Goal: Task Accomplishment & Management: Complete application form

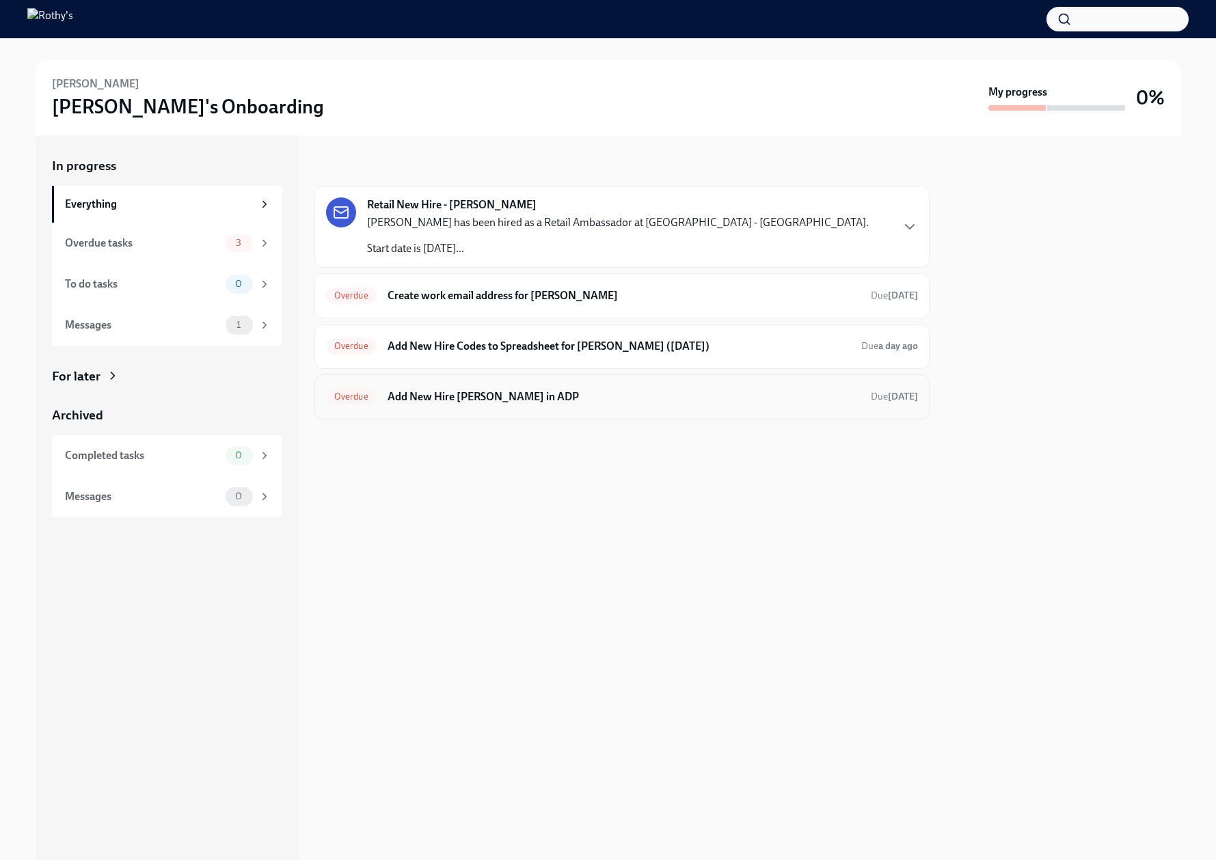
click at [461, 395] on h6 "Add New Hire Shelby Dieter in ADP" at bounding box center [623, 396] width 472 height 15
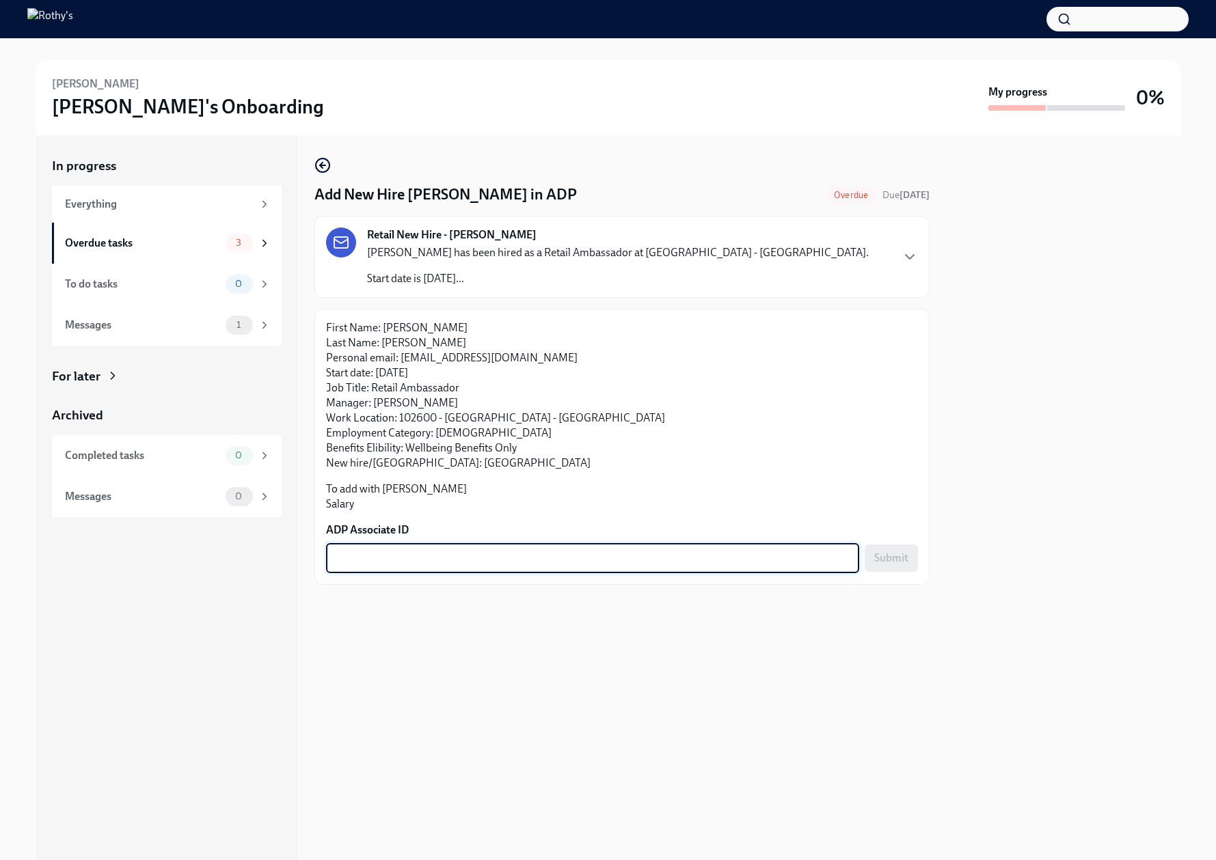
click at [450, 560] on textarea "ADP Associate ID" at bounding box center [592, 558] width 517 height 16
paste textarea "LKMEVV8B4"
type textarea "LKMEVV8B4"
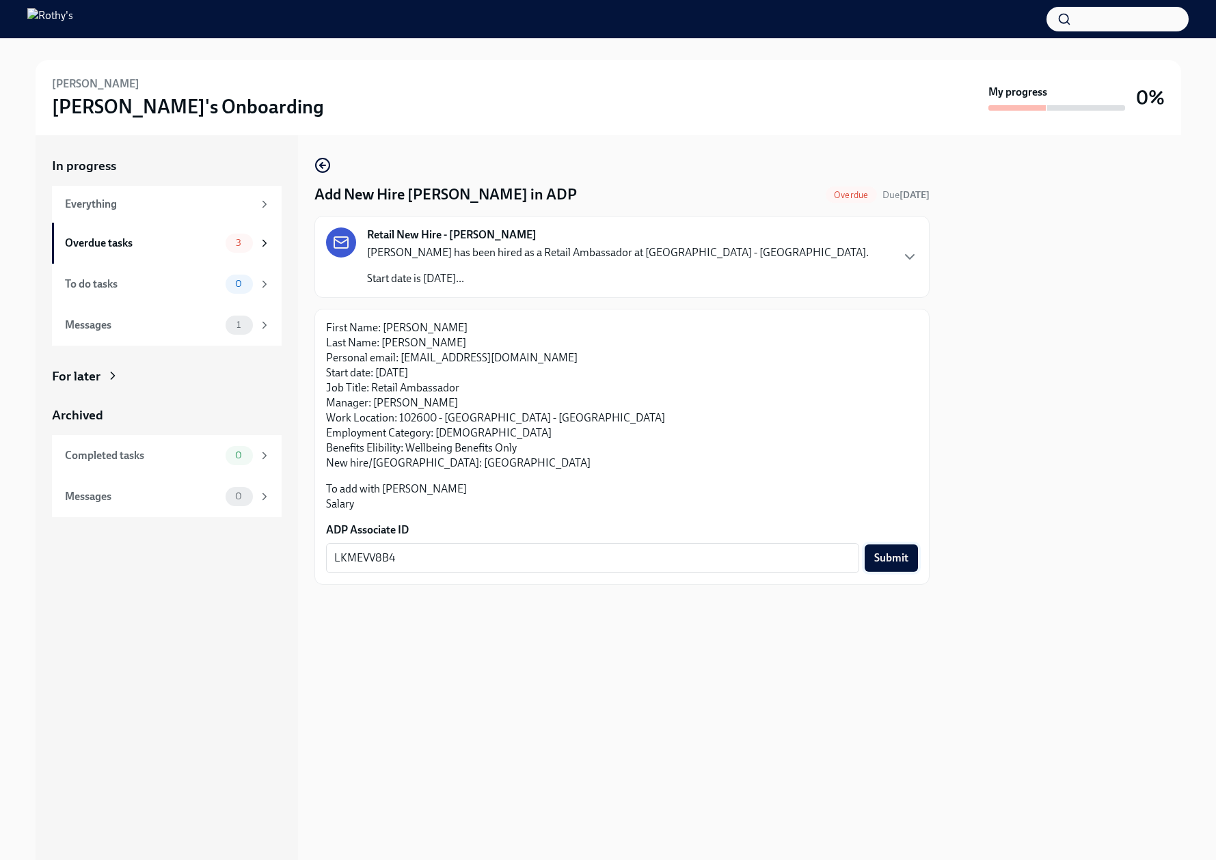
click at [892, 558] on span "Submit" at bounding box center [891, 558] width 34 height 14
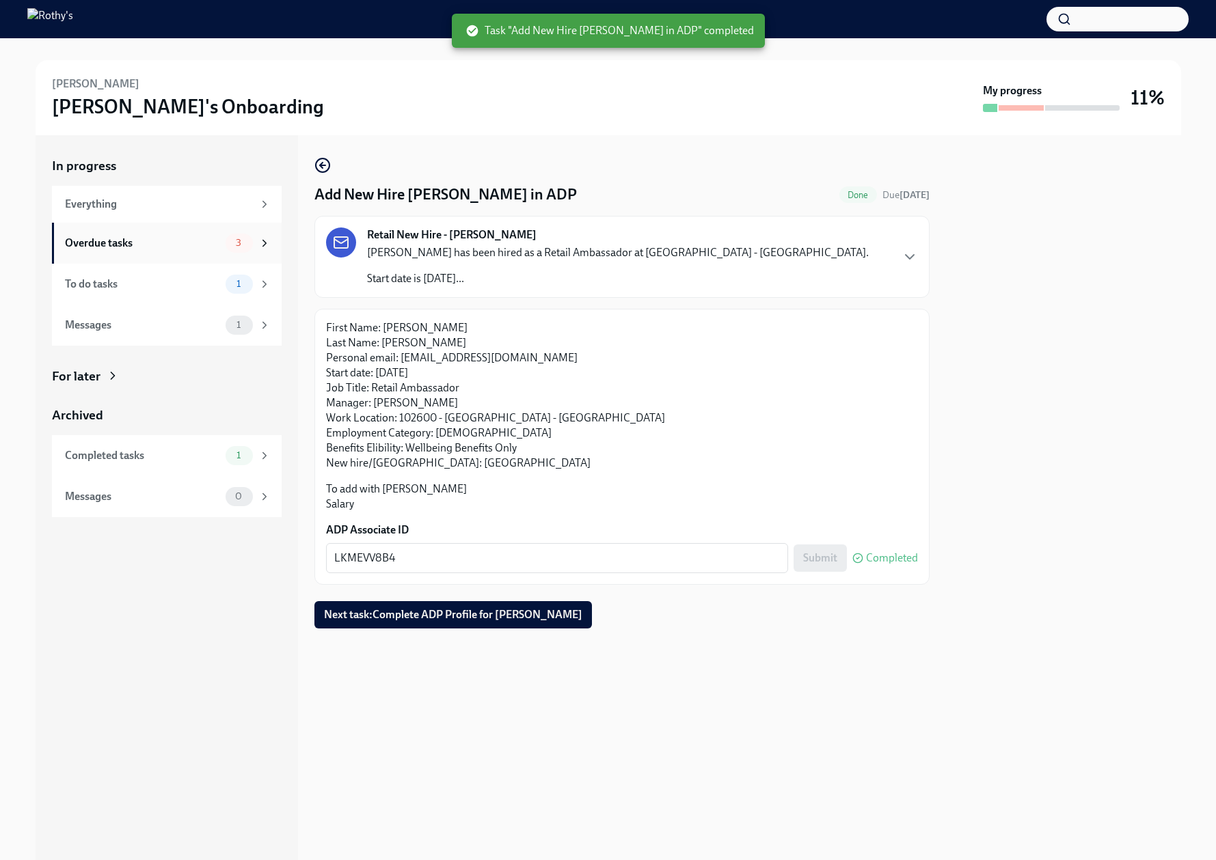
click at [151, 245] on div "Overdue tasks" at bounding box center [142, 243] width 155 height 15
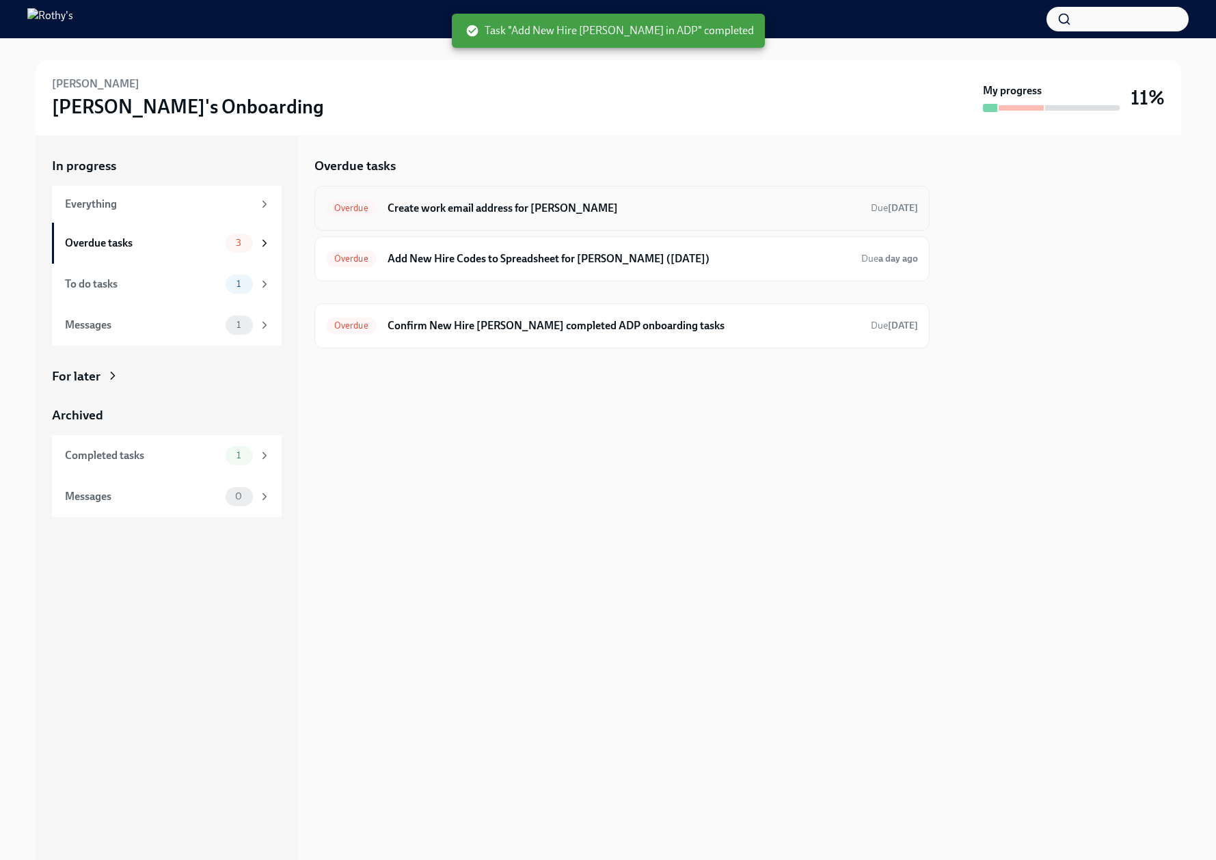
click at [495, 204] on h6 "Create work email address for Shelby Dieter" at bounding box center [623, 208] width 472 height 15
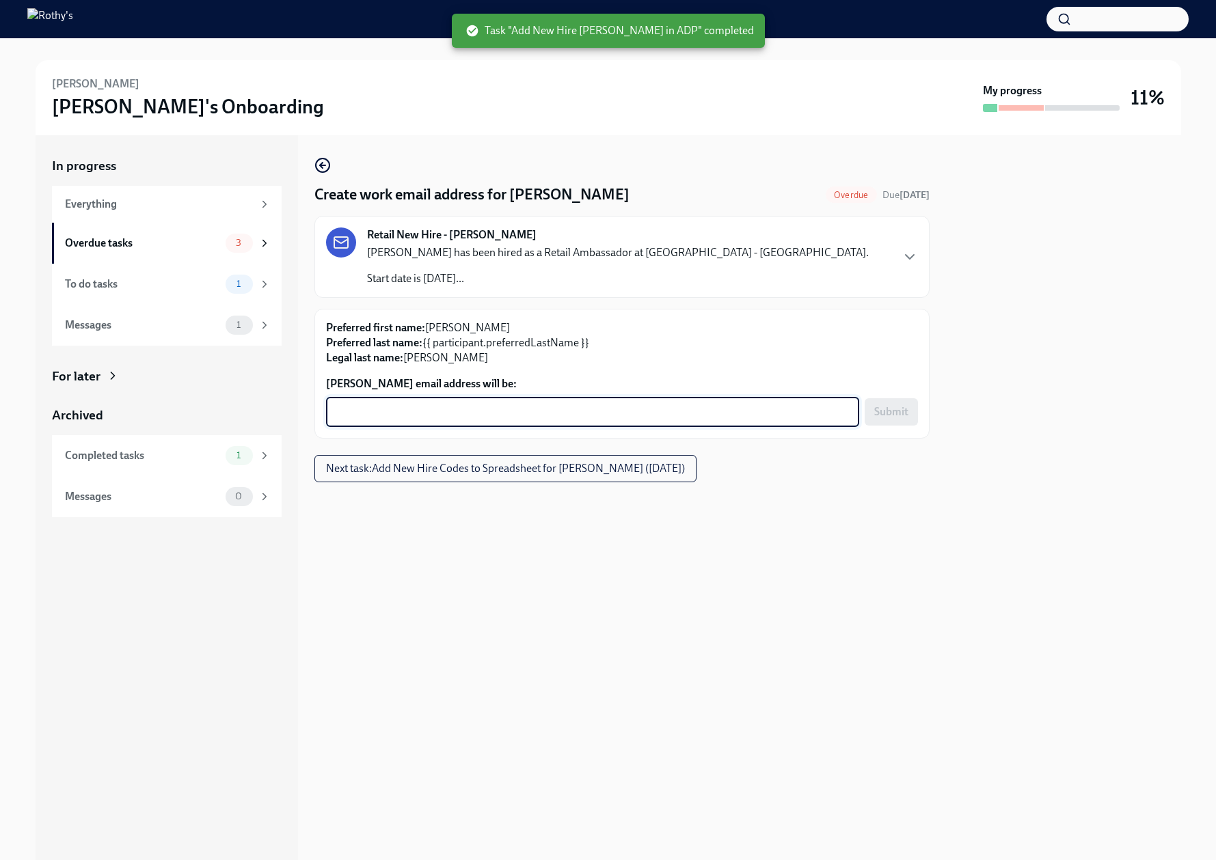
click at [452, 413] on textarea "Shelby Dieter's email address will be:" at bounding box center [592, 412] width 517 height 16
paste textarea "shelbydieter@rothys.com"
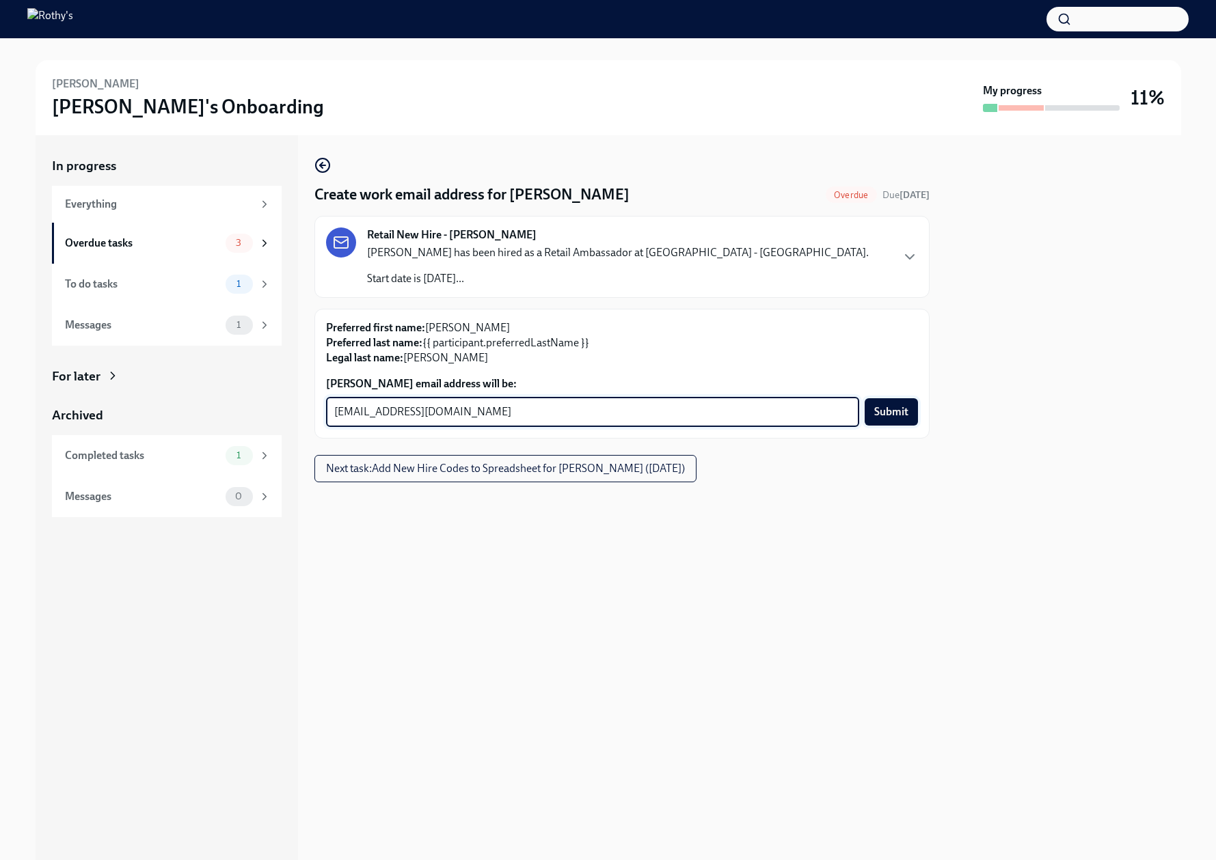
type textarea "shelbydieter@rothys.com"
click at [886, 409] on span "Submit" at bounding box center [891, 412] width 34 height 14
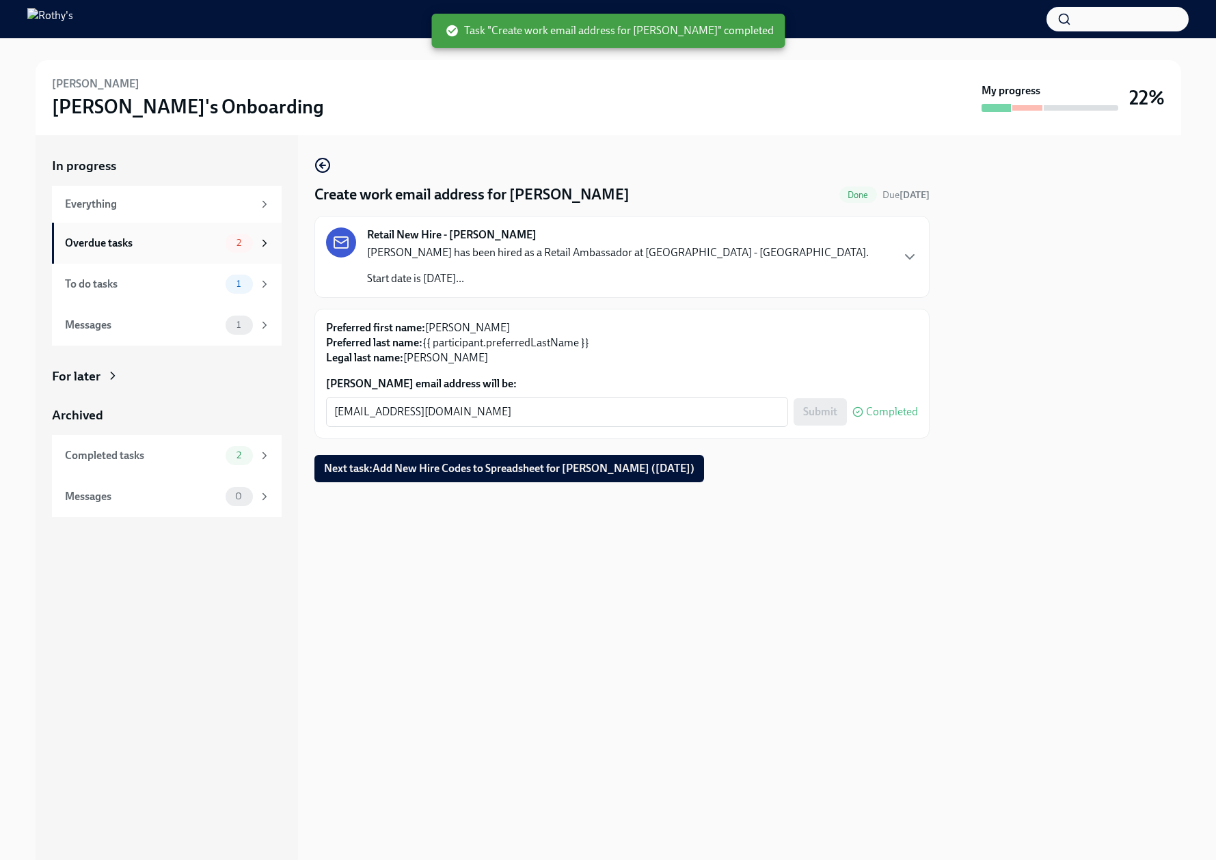
click at [182, 246] on div "Overdue tasks" at bounding box center [142, 243] width 155 height 15
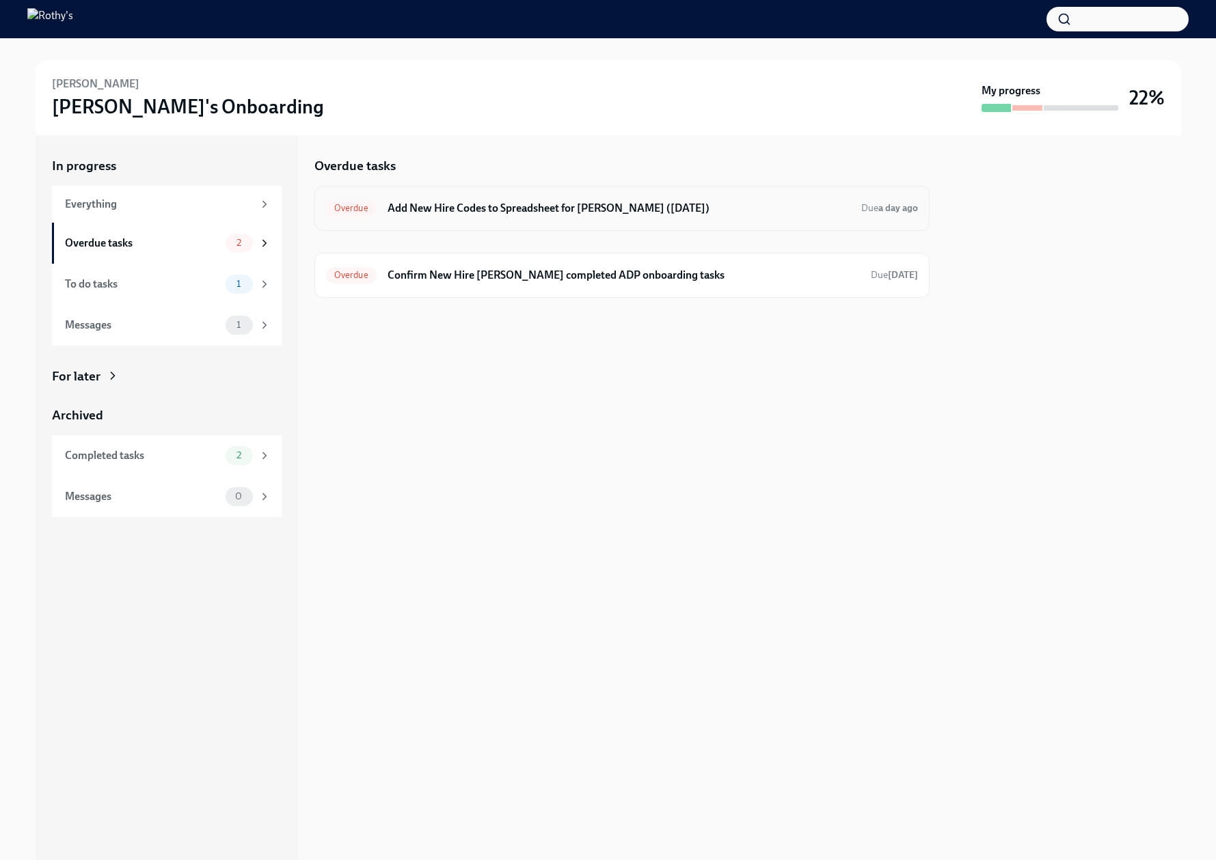
click at [503, 217] on div "Overdue Add New Hire Codes to Spreadsheet for Shelby Dieter (09/04/2025) Due a …" at bounding box center [622, 208] width 592 height 22
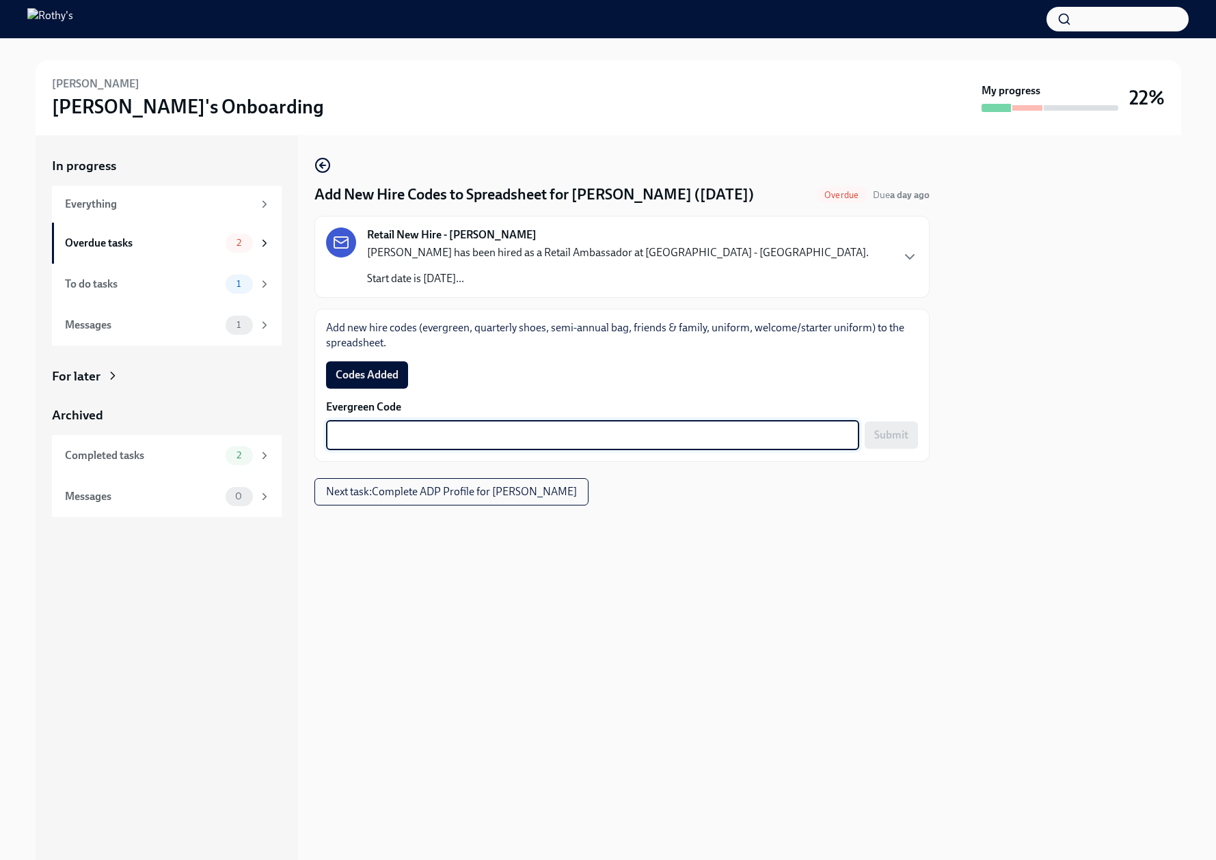
click at [456, 430] on textarea "Evergreen Code" at bounding box center [592, 435] width 517 height 16
paste textarea "E-FF-Q37M2G"
type textarea "E-FF-Q37M2G"
click at [896, 437] on span "Submit" at bounding box center [891, 435] width 34 height 14
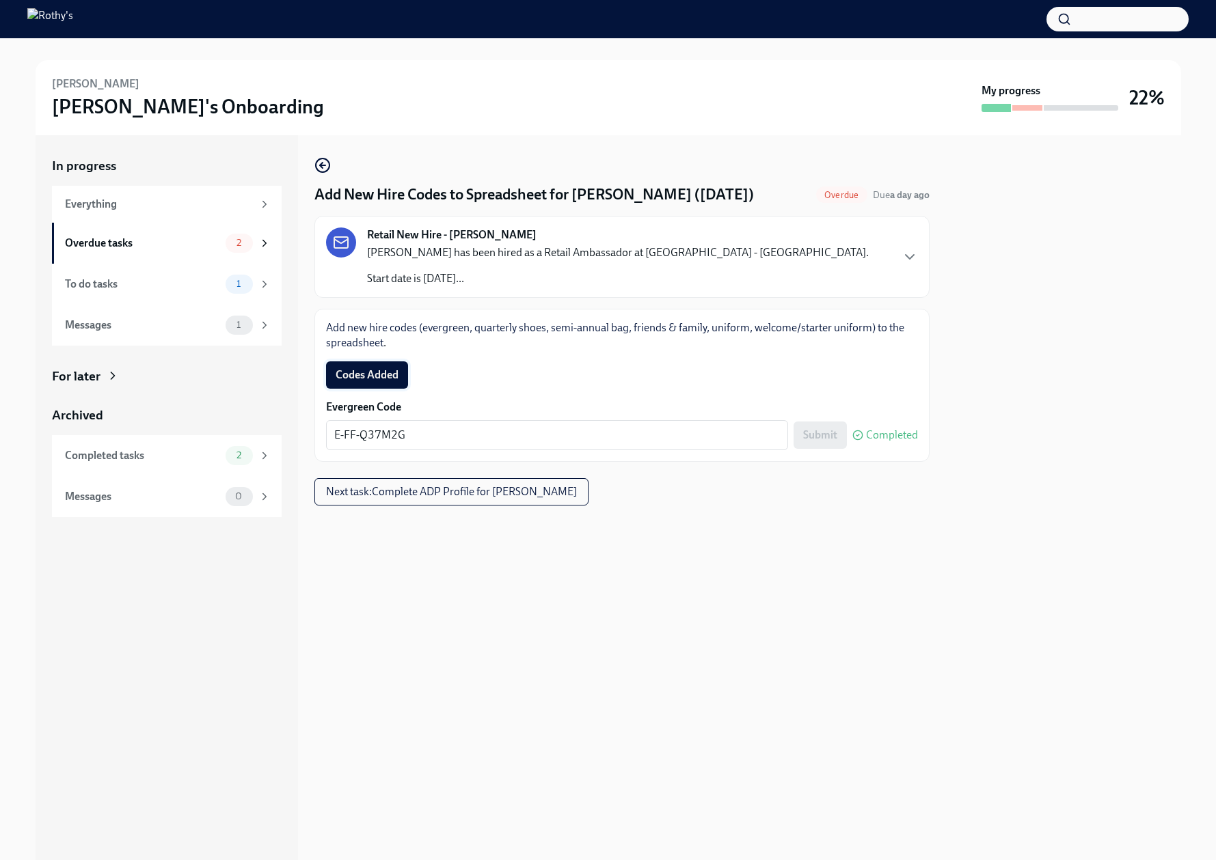
click at [380, 374] on span "Codes Added" at bounding box center [366, 375] width 63 height 14
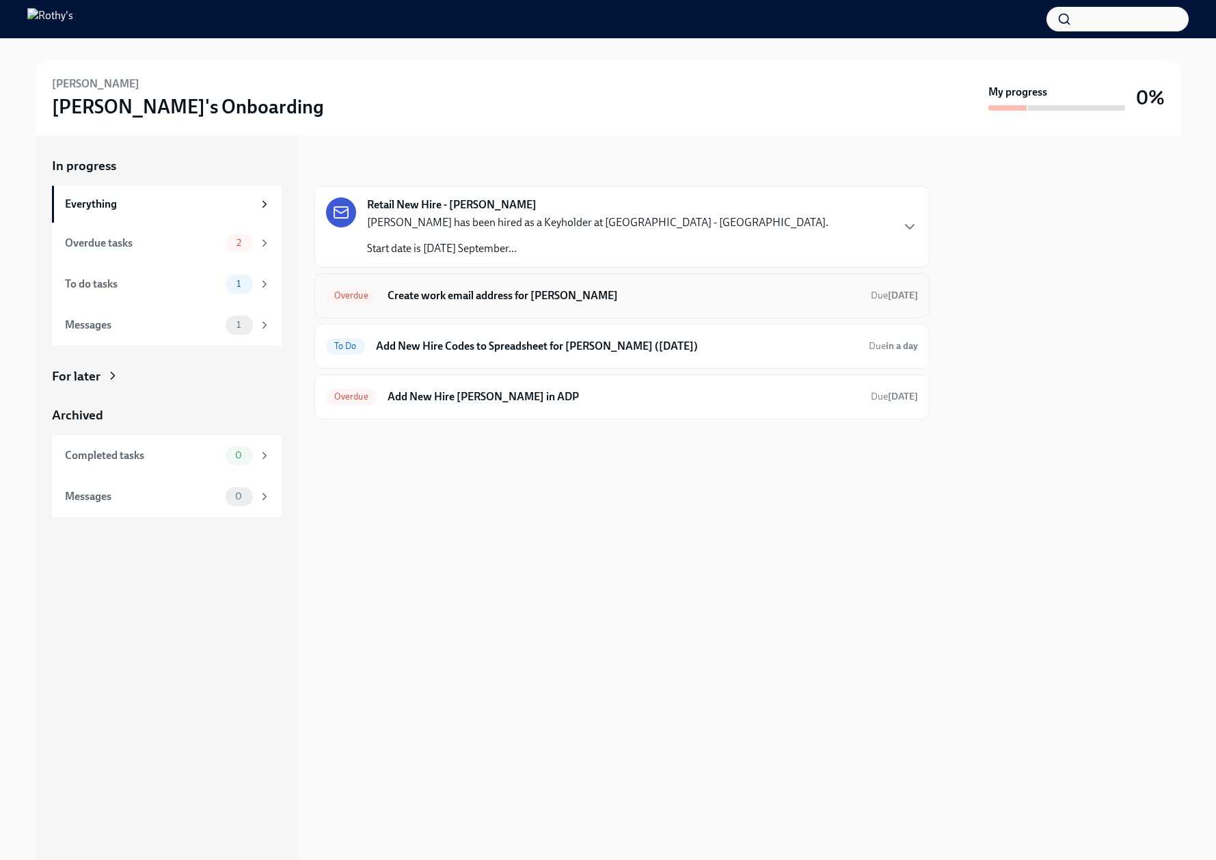
click at [633, 293] on h6 "Create work email address for [PERSON_NAME]" at bounding box center [623, 295] width 472 height 15
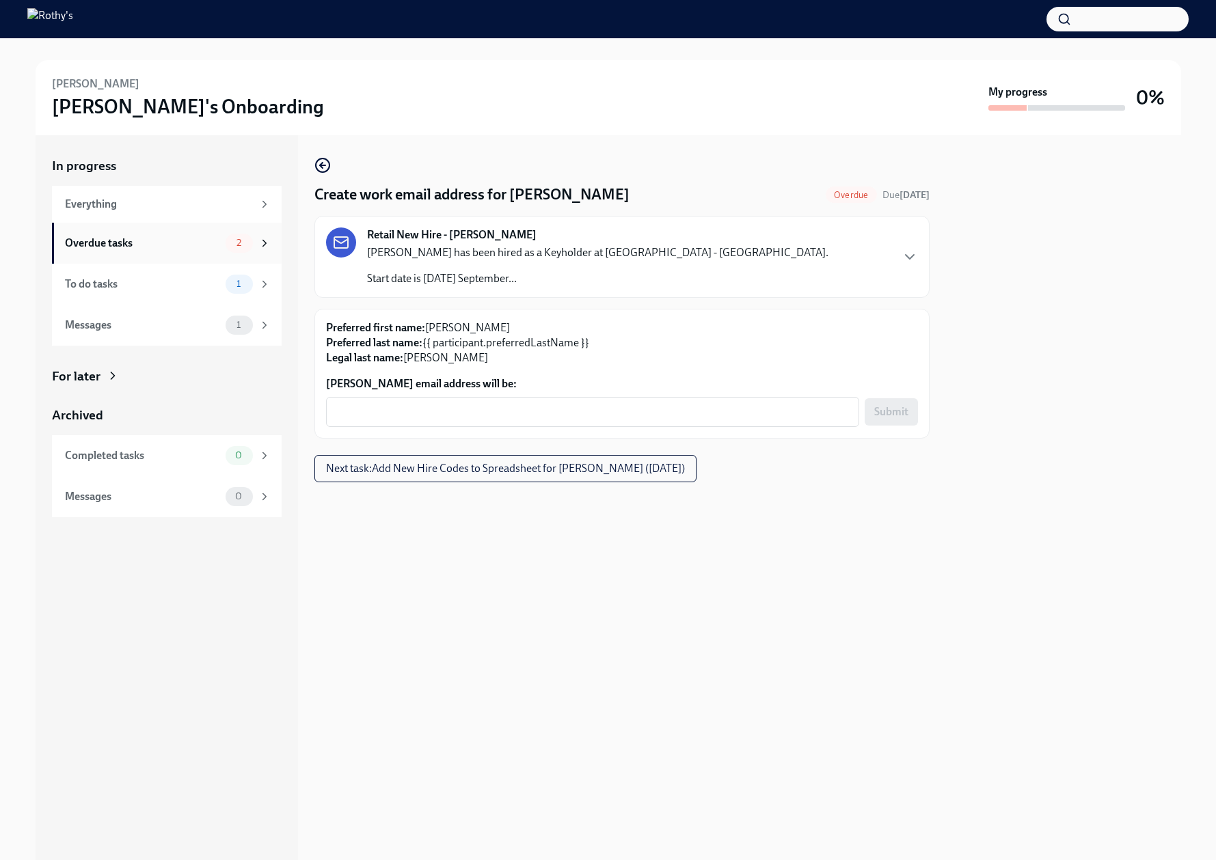
click at [151, 242] on div "Overdue tasks" at bounding box center [142, 243] width 155 height 15
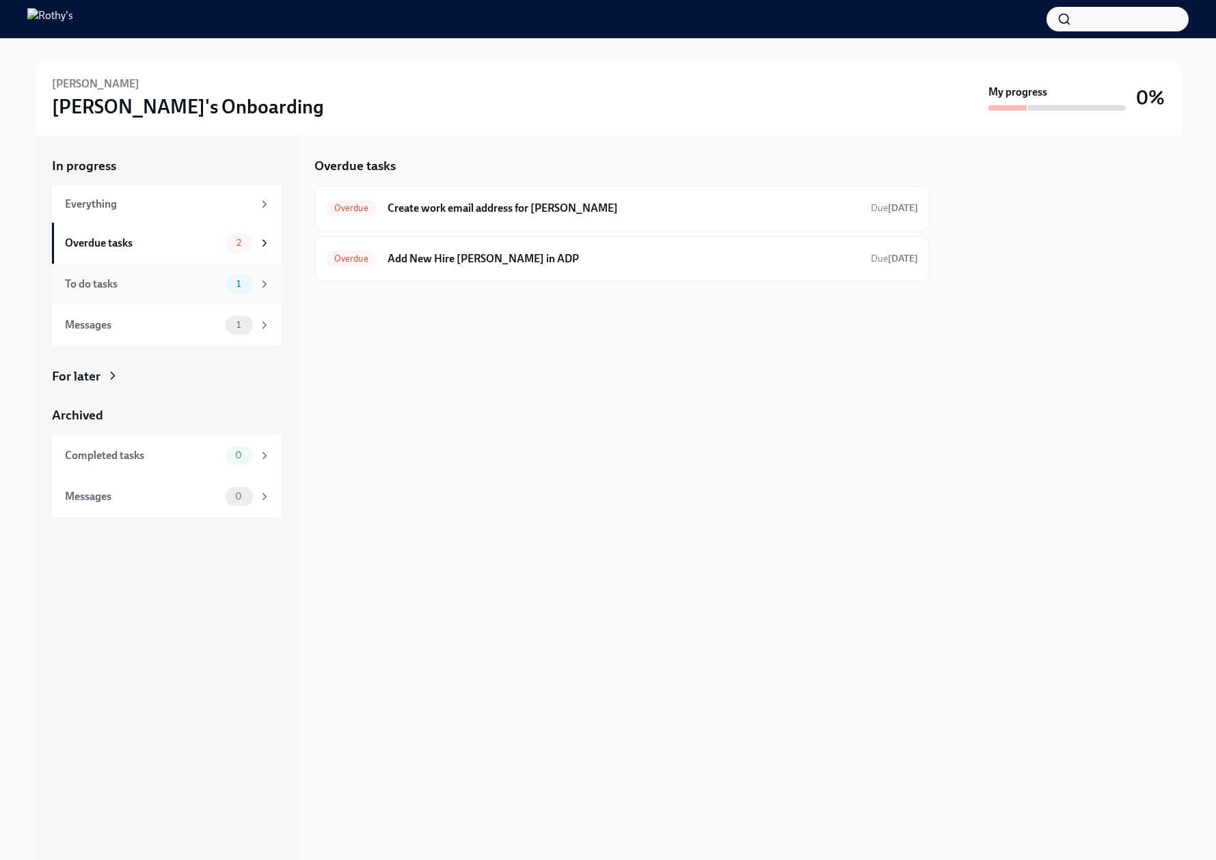
click at [203, 288] on div "To do tasks" at bounding box center [142, 284] width 155 height 15
click at [184, 241] on div "Overdue tasks" at bounding box center [142, 243] width 155 height 15
click at [527, 258] on h6 "Add New Hire [PERSON_NAME] in ADP" at bounding box center [623, 258] width 472 height 15
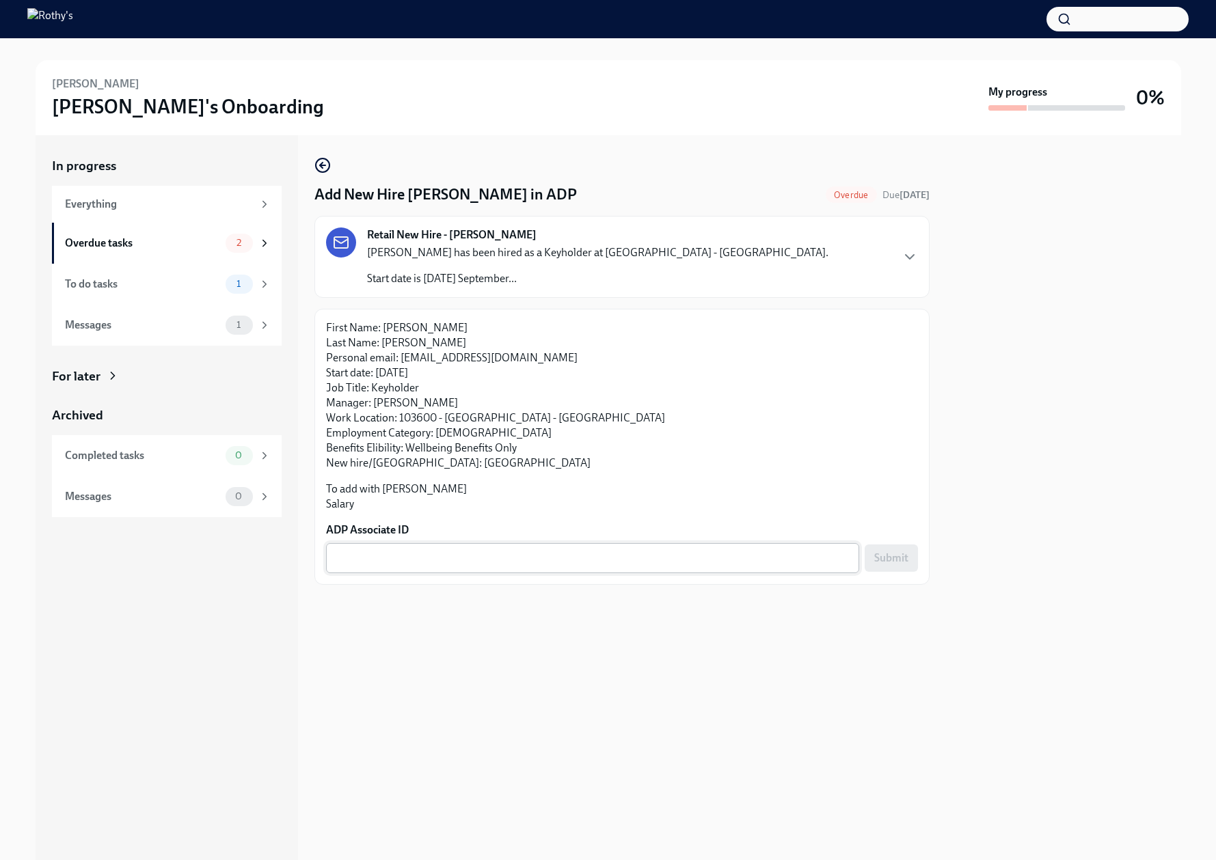
click at [494, 555] on textarea "ADP Associate ID" at bounding box center [592, 558] width 517 height 16
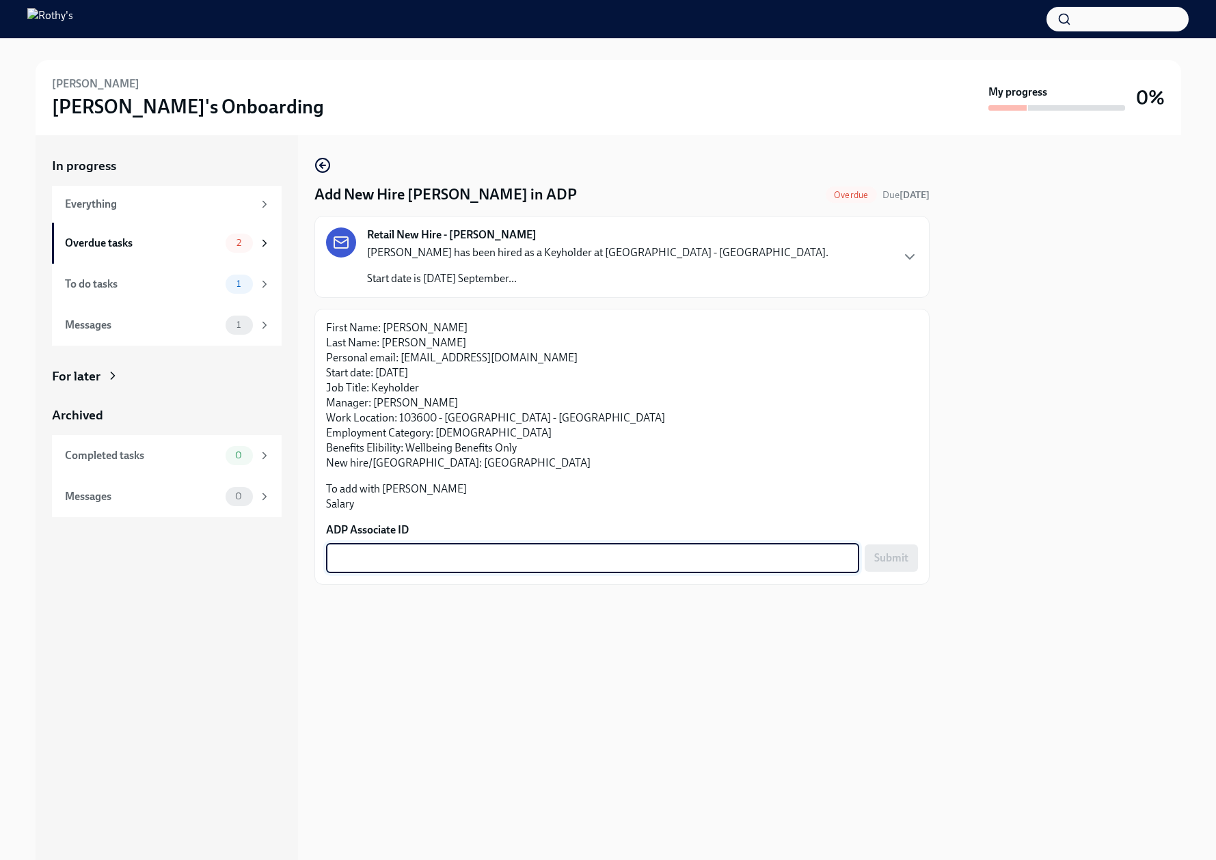
paste textarea "97FSY1KQC"
click at [536, 633] on div "Add New Hire [PERSON_NAME] in ADP Overdue Due [DATE] Retail New Hire - [PERSON_…" at bounding box center [621, 497] width 615 height 725
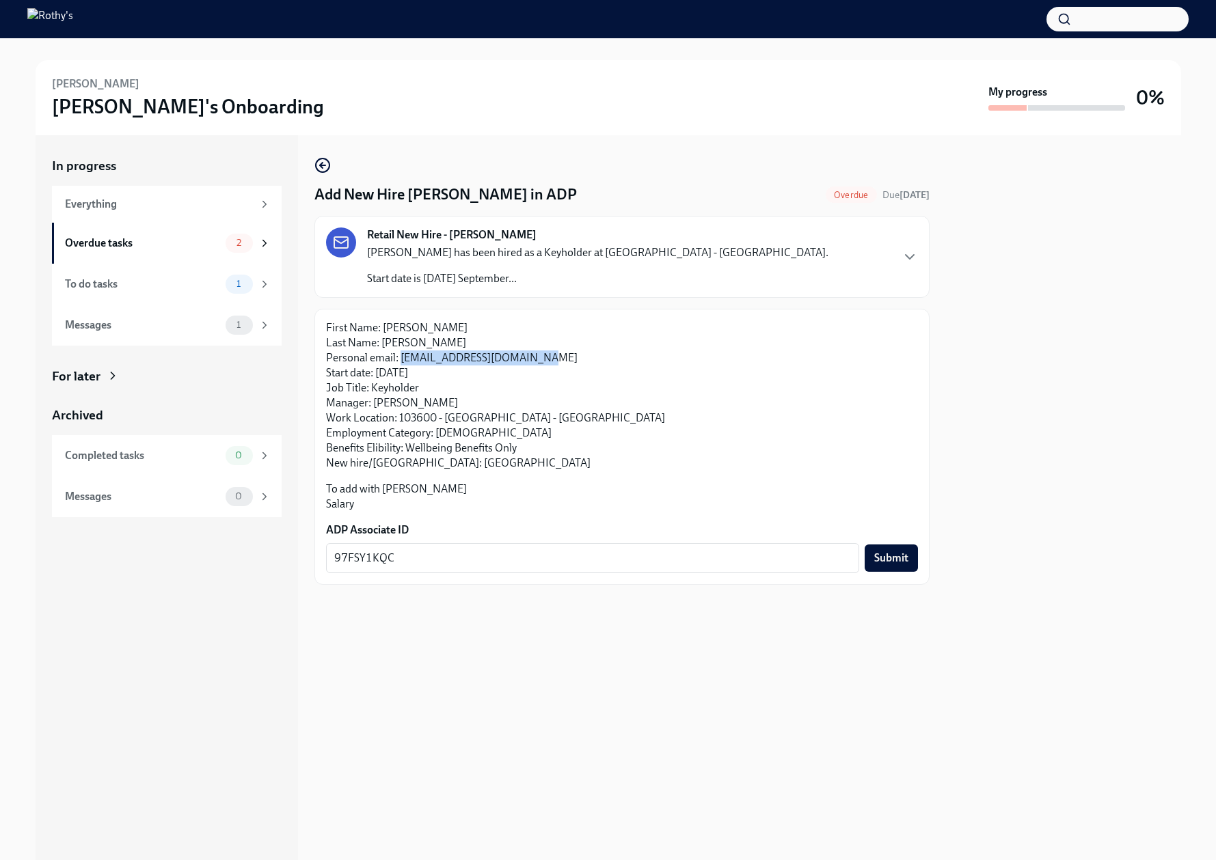
drag, startPoint x: 523, startPoint y: 357, endPoint x: 400, endPoint y: 358, distance: 123.7
click at [400, 358] on p "First Name: [PERSON_NAME] Last Name: [PERSON_NAME] Personal email: [EMAIL_ADDRE…" at bounding box center [622, 395] width 592 height 150
copy p "[EMAIL_ADDRESS][DOMAIN_NAME]"
drag, startPoint x: 413, startPoint y: 343, endPoint x: 381, endPoint y: 343, distance: 32.1
click at [381, 343] on p "First Name: [PERSON_NAME] Last Name: [PERSON_NAME] Personal email: [EMAIL_ADDRE…" at bounding box center [622, 395] width 592 height 150
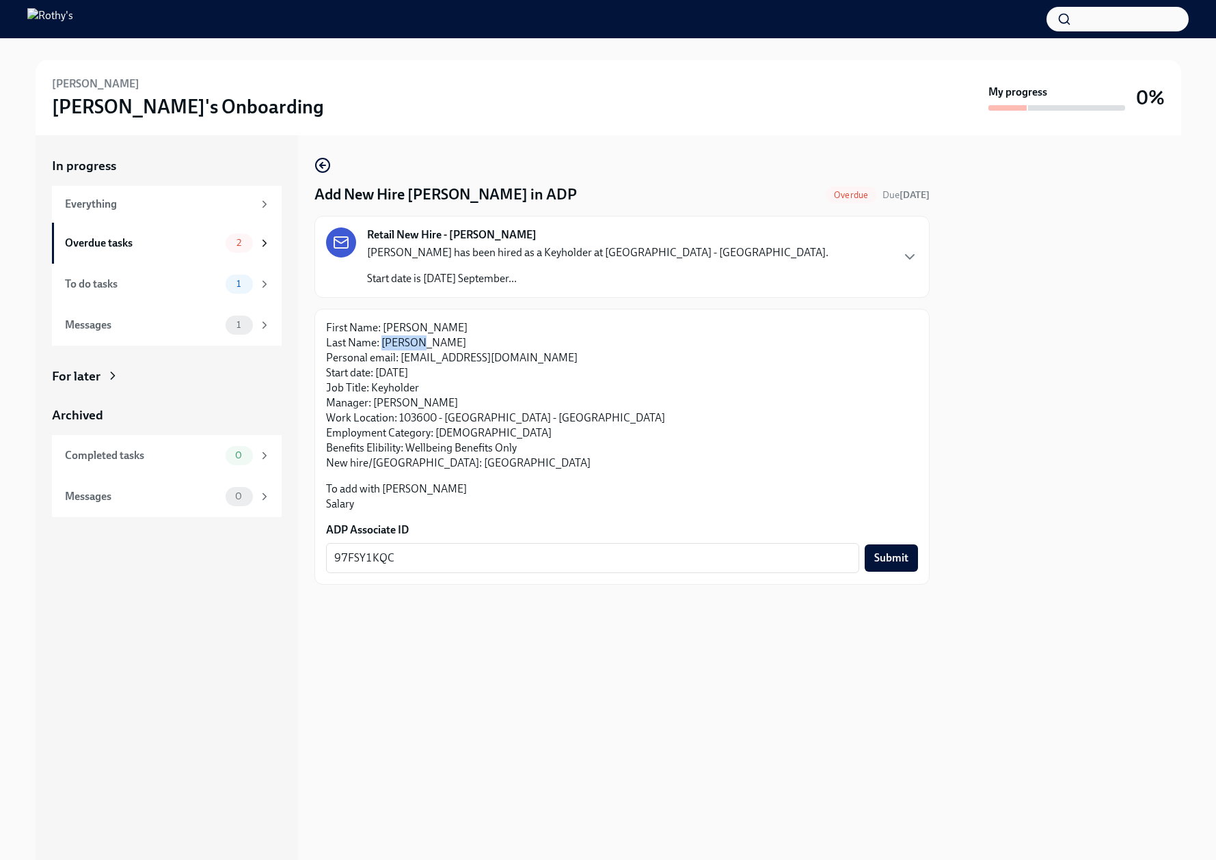
copy p "[PERSON_NAME]"
click at [567, 568] on div "97FSY1KQC x ​" at bounding box center [592, 558] width 533 height 30
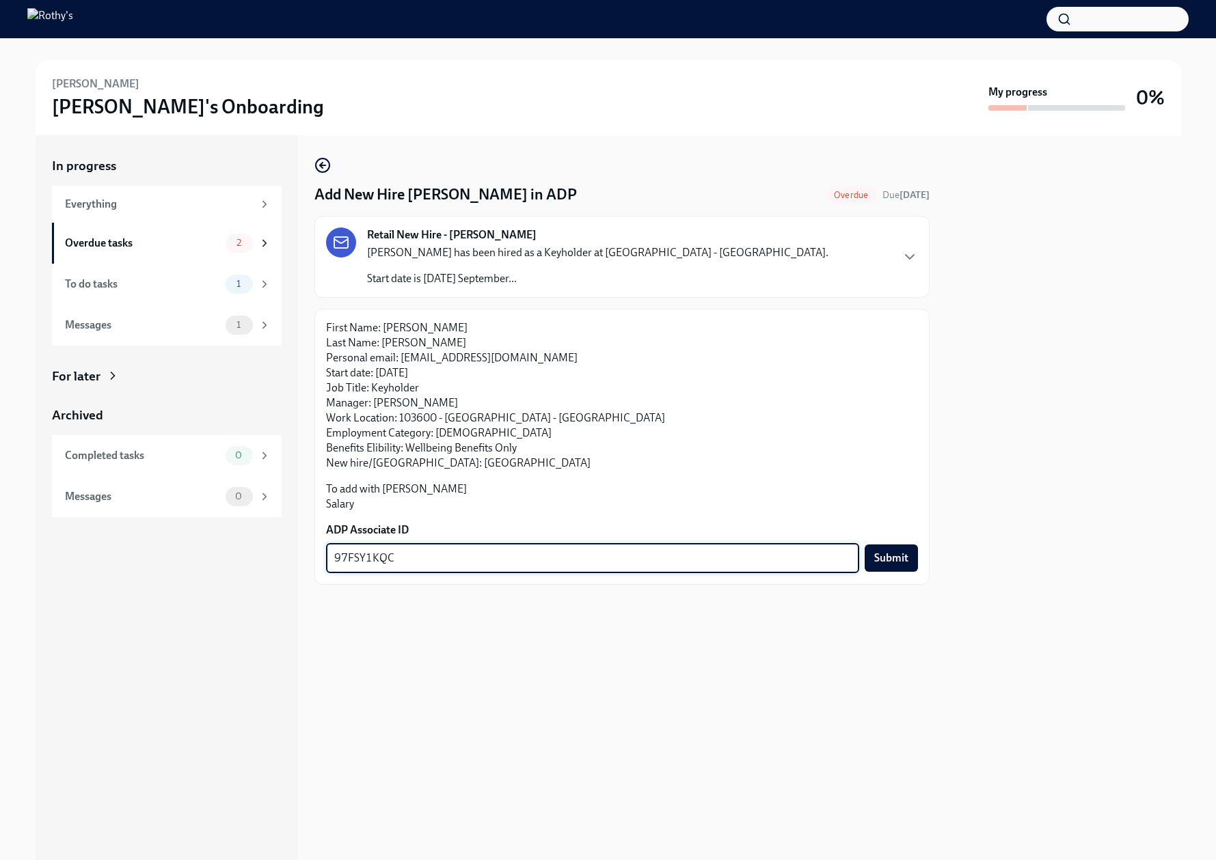
paste textarea "[EMAIL_ADDRESS][DOMAIN_NAME]"
drag, startPoint x: 549, startPoint y: 562, endPoint x: 394, endPoint y: 557, distance: 155.9
click at [394, 557] on textarea "[EMAIL_ADDRESS][DOMAIN_NAME]" at bounding box center [592, 558] width 517 height 16
type textarea "97FSY1KQC"
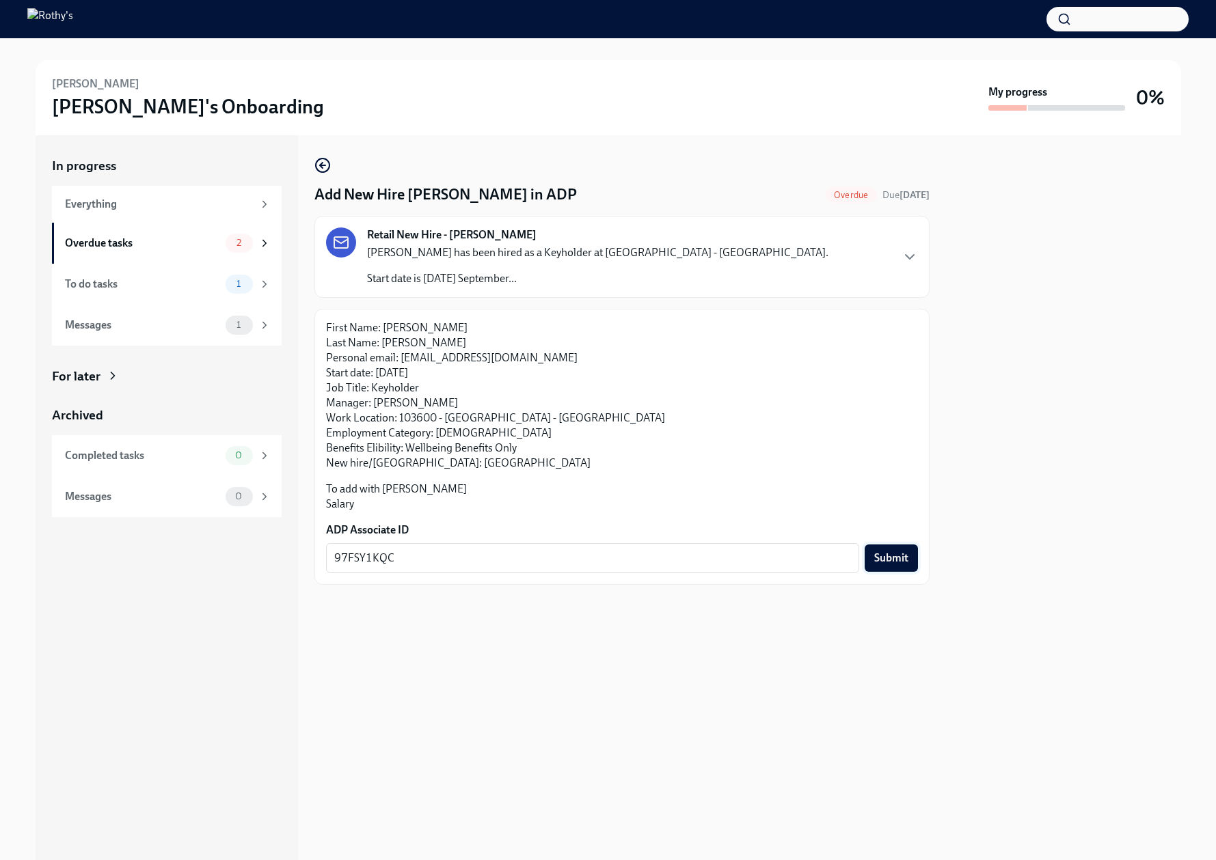
click at [905, 562] on span "Submit" at bounding box center [891, 558] width 34 height 14
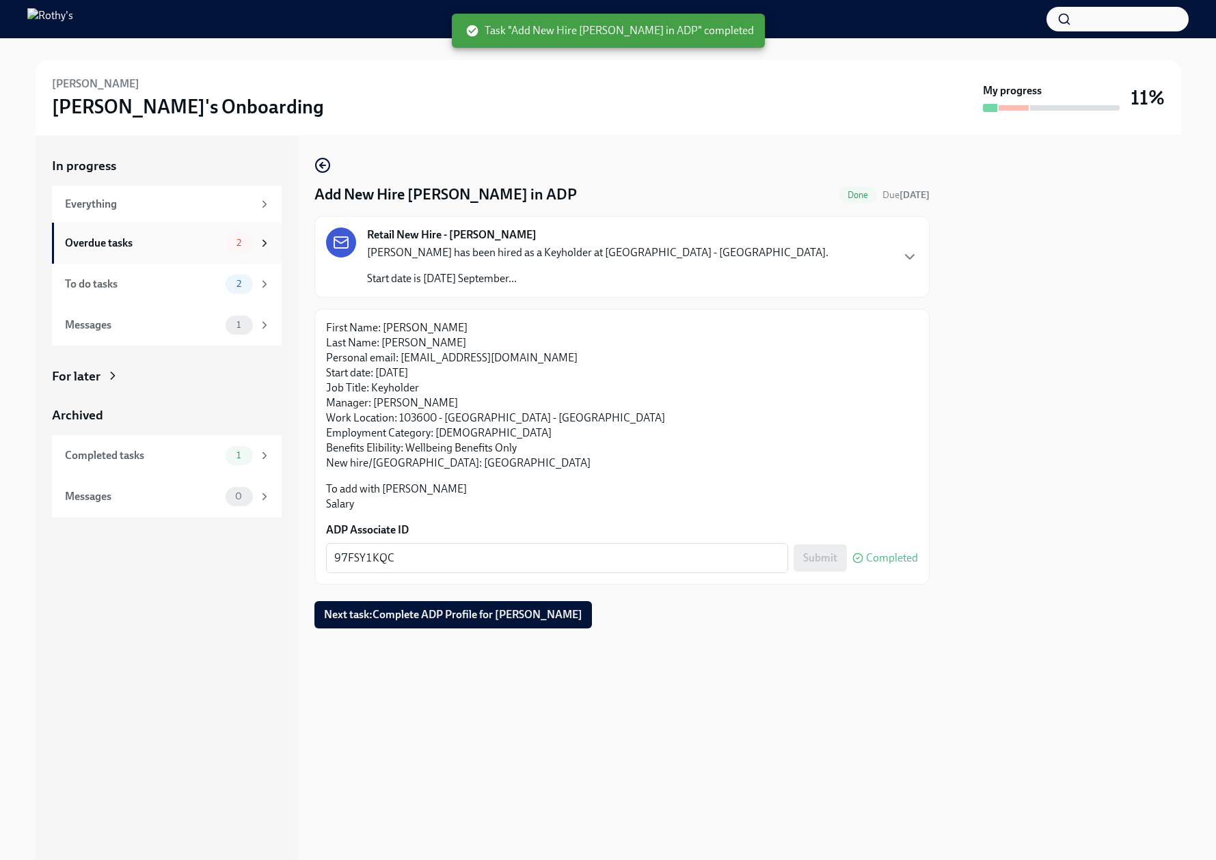
click at [156, 241] on div "Overdue tasks" at bounding box center [142, 243] width 155 height 15
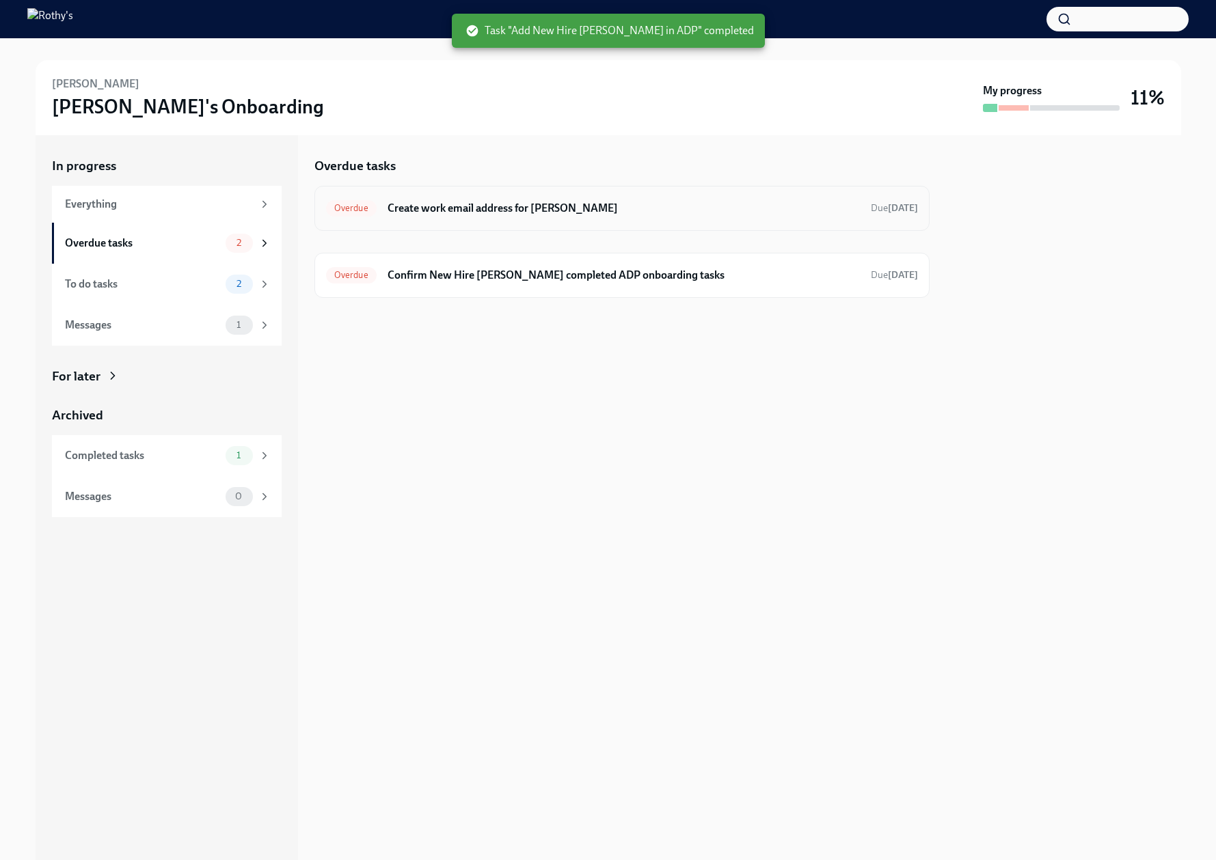
click at [477, 210] on h6 "Create work email address for [PERSON_NAME]" at bounding box center [623, 208] width 472 height 15
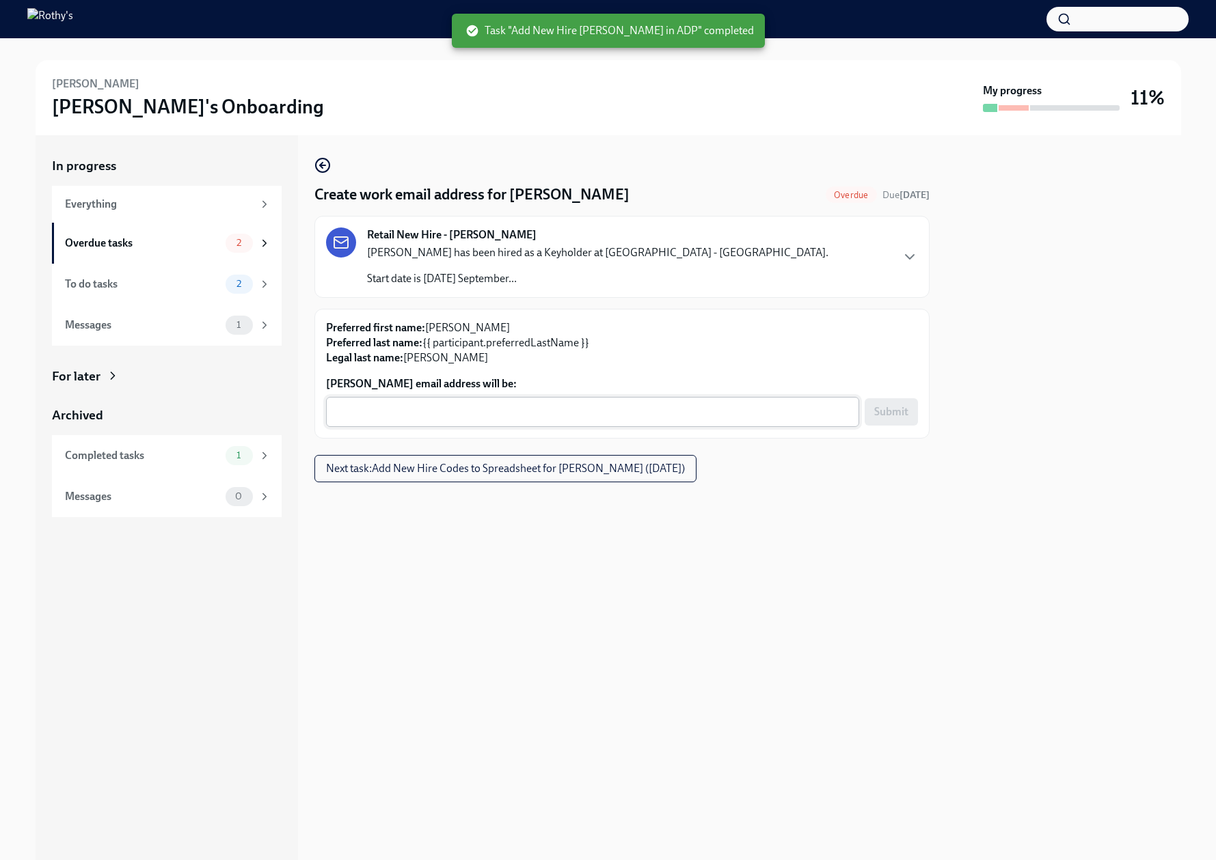
click at [510, 402] on div "x ​" at bounding box center [592, 412] width 533 height 30
paste textarea "[EMAIL_ADDRESS][DOMAIN_NAME]"
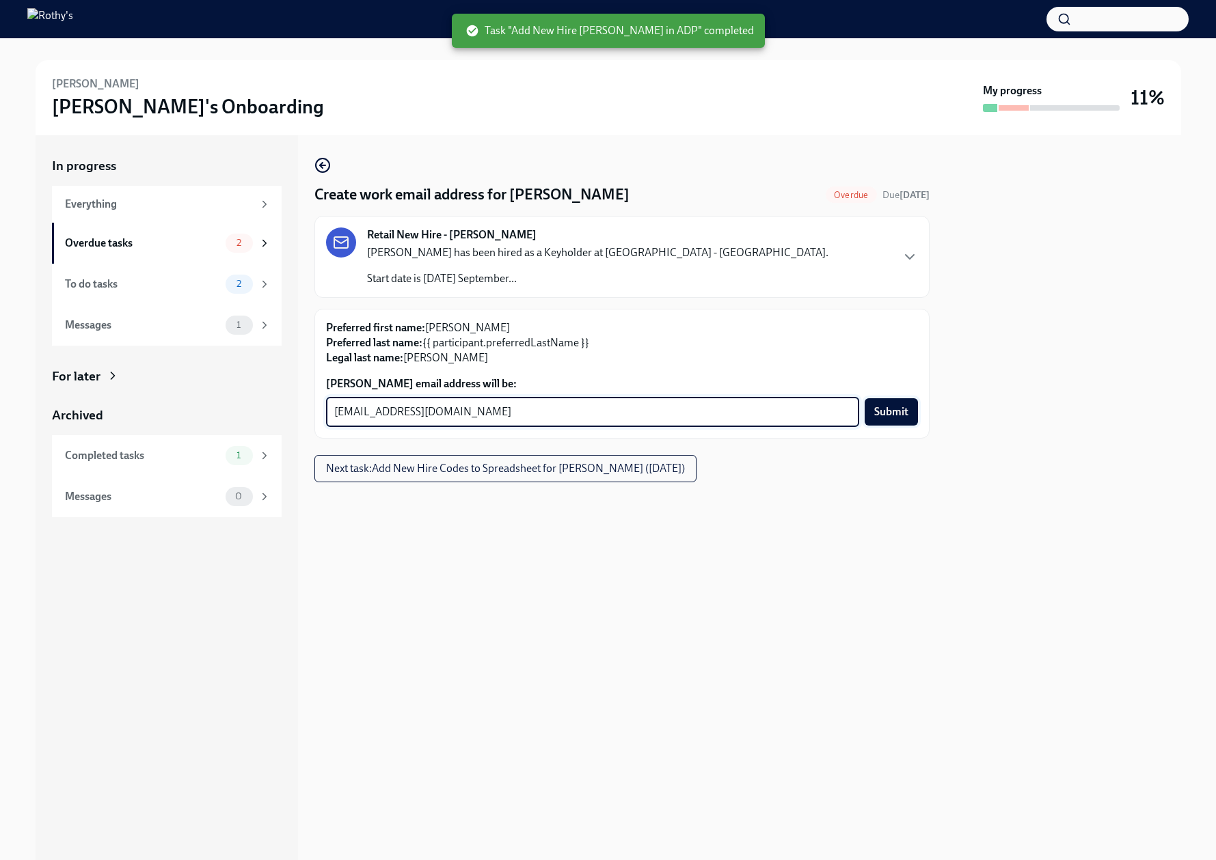
type textarea "[EMAIL_ADDRESS][DOMAIN_NAME]"
click at [890, 417] on span "Submit" at bounding box center [891, 412] width 34 height 14
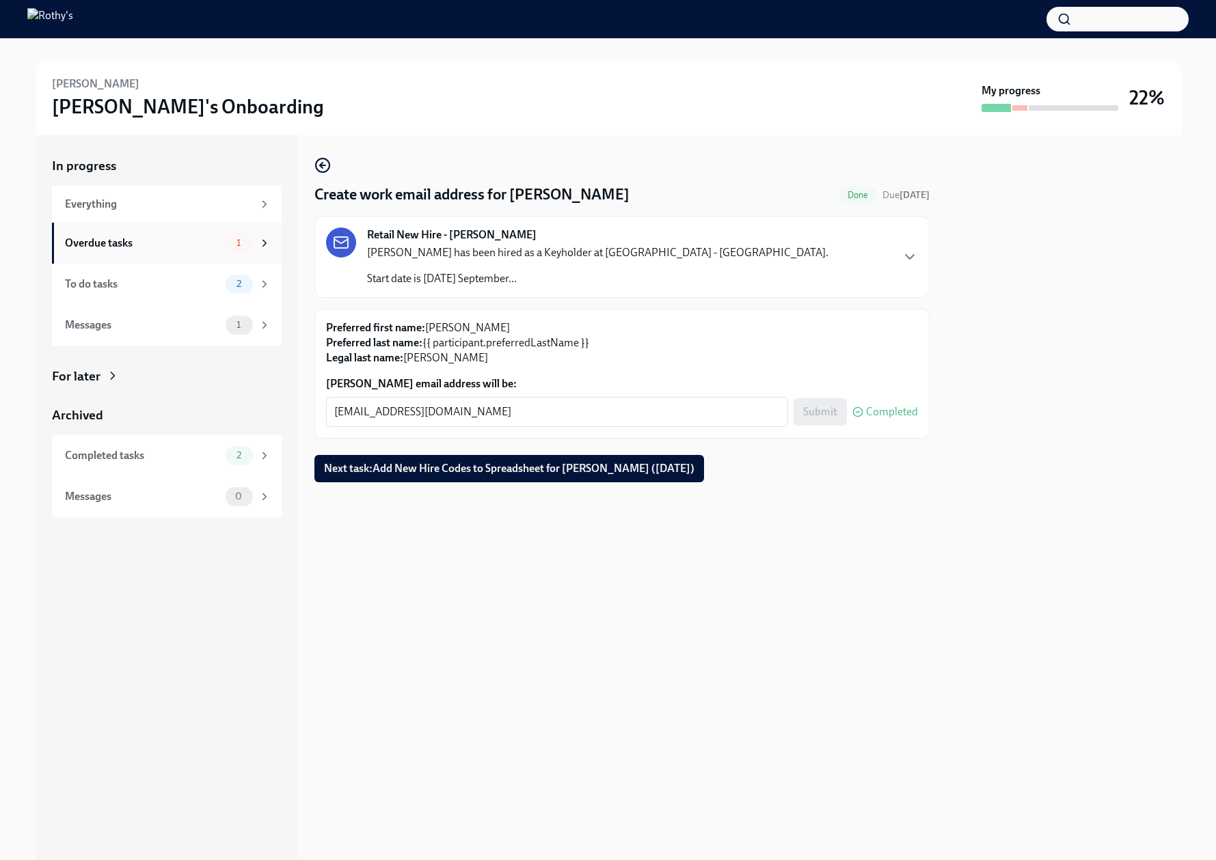
click at [180, 244] on div "Overdue tasks" at bounding box center [142, 243] width 155 height 15
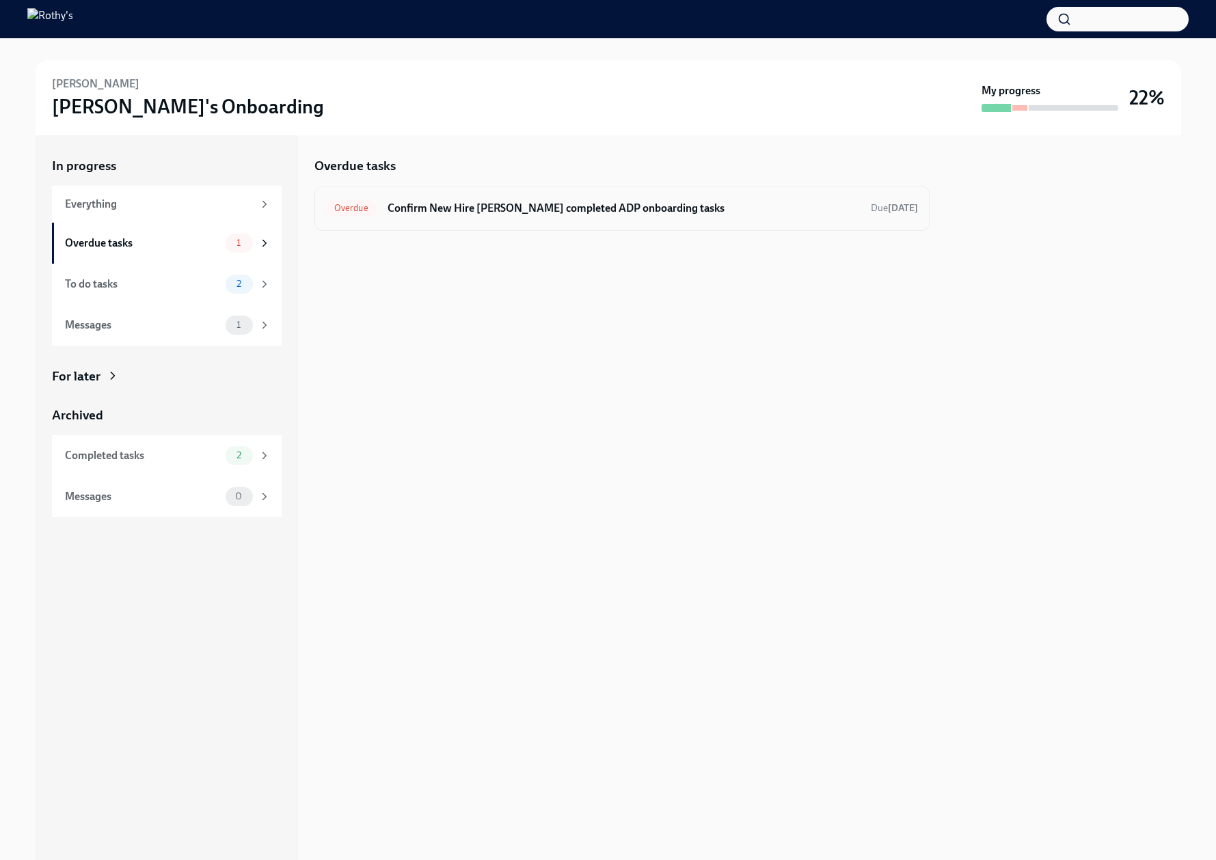
click at [743, 202] on h6 "Confirm New Hire [PERSON_NAME] completed ADP onboarding tasks" at bounding box center [623, 208] width 472 height 15
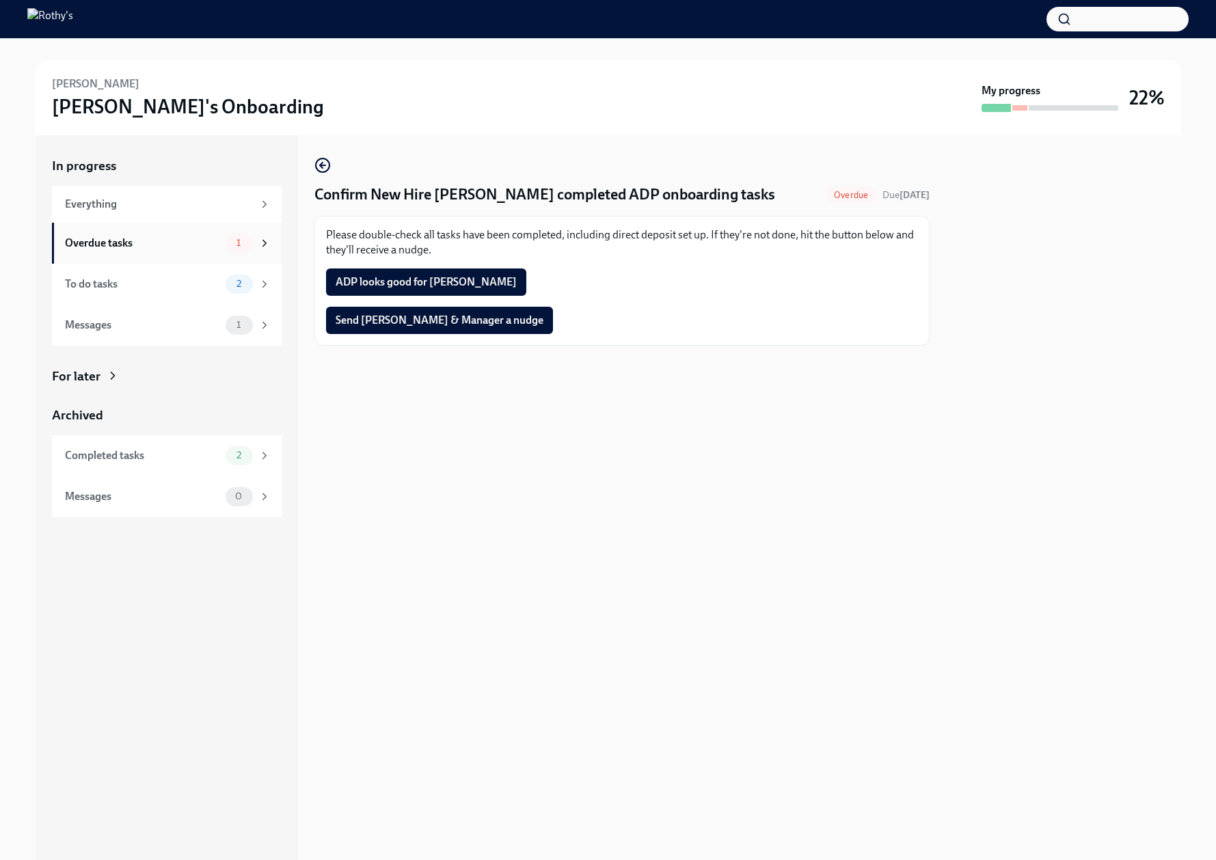
click at [133, 248] on div "Overdue tasks" at bounding box center [142, 243] width 155 height 15
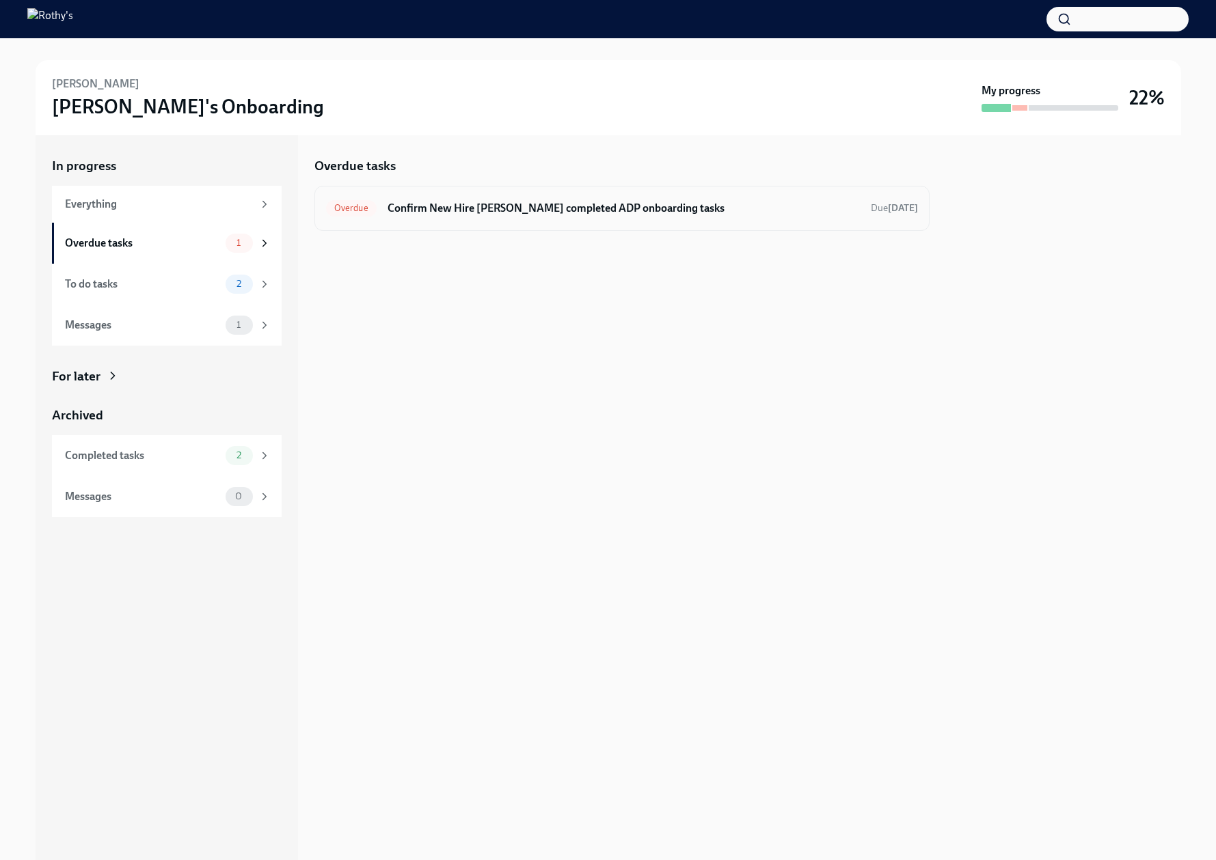
click at [430, 216] on div "Overdue Confirm New Hire [PERSON_NAME] completed ADP onboarding tasks Due [DATE]" at bounding box center [622, 208] width 592 height 22
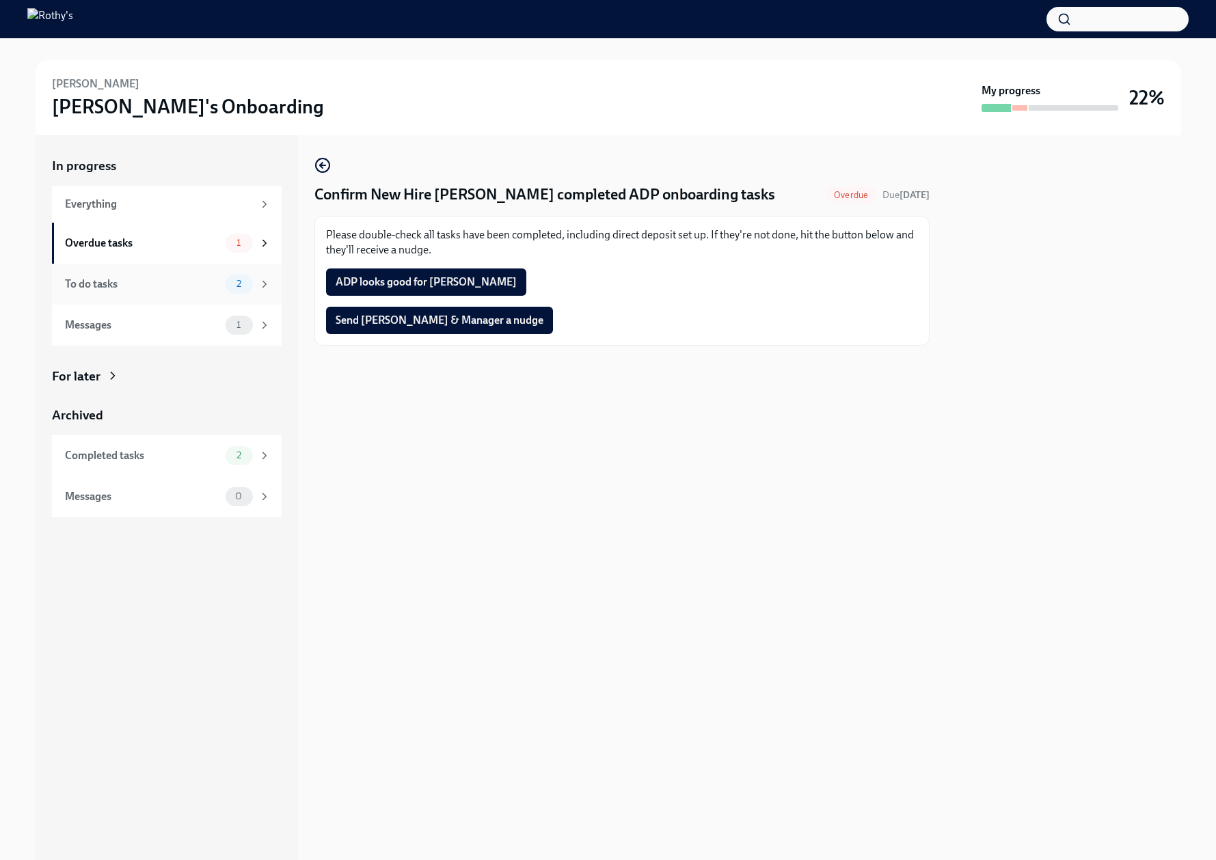
click at [138, 288] on div "To do tasks" at bounding box center [142, 284] width 155 height 15
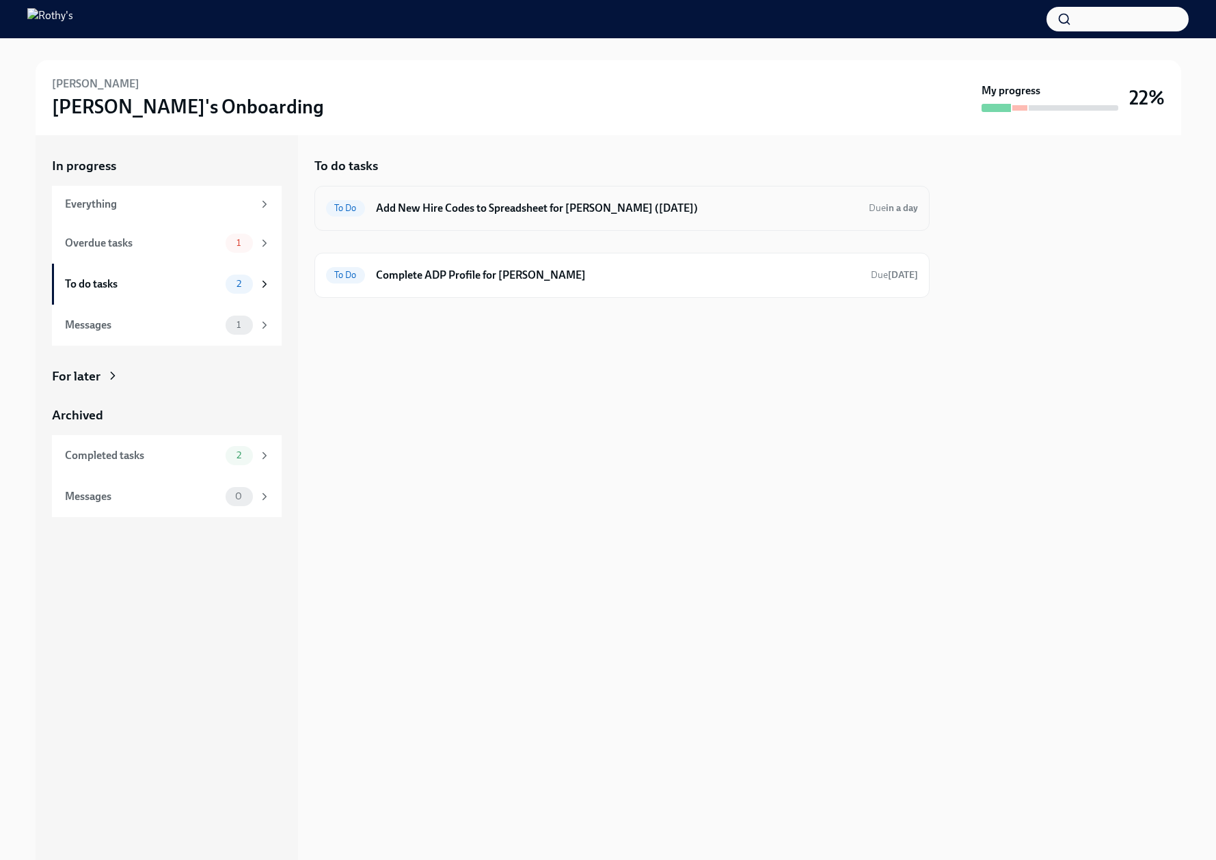
click at [458, 204] on h6 "Add New Hire Codes to Spreadsheet for [PERSON_NAME] ([DATE])" at bounding box center [617, 208] width 482 height 15
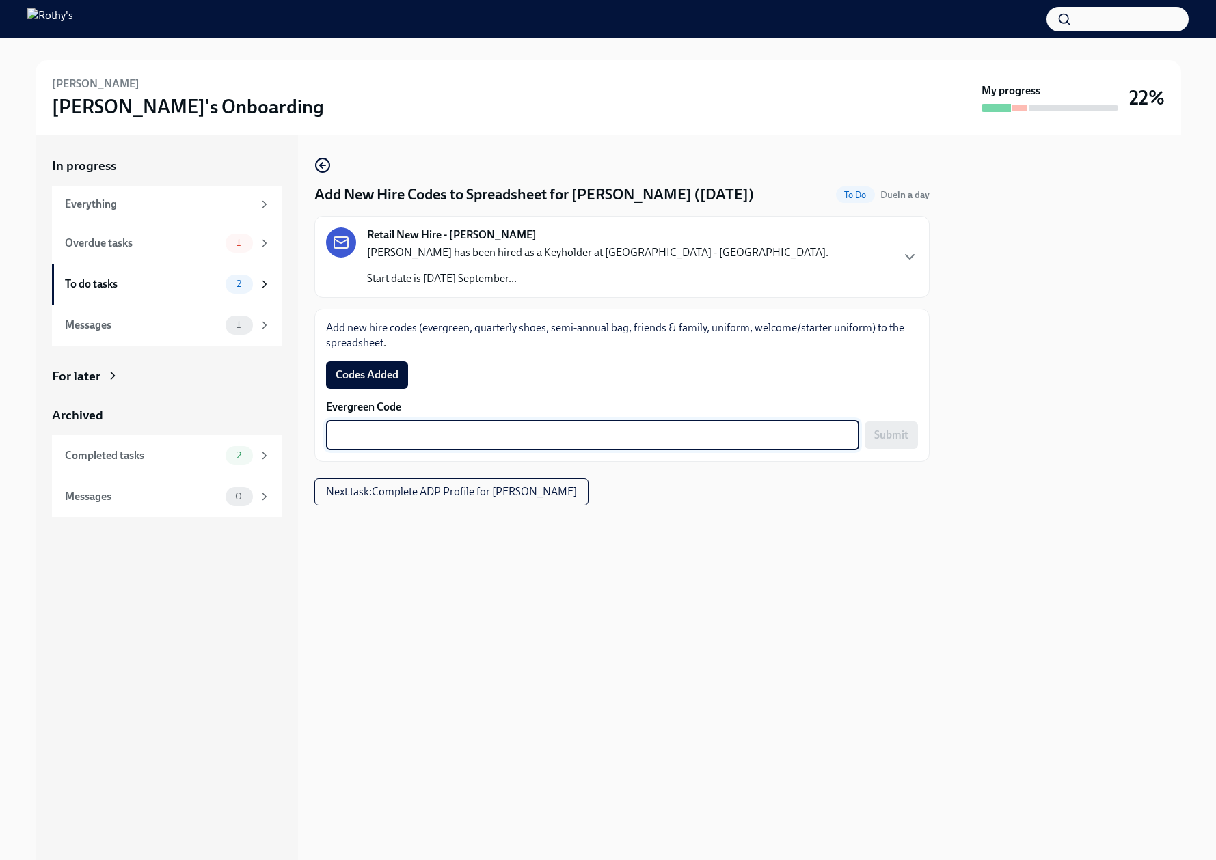
click at [686, 439] on textarea "Evergreen Code" at bounding box center [592, 435] width 517 height 16
paste textarea "E-FF-NHKNBK"
type textarea "E-FF-NHKNBK"
click at [886, 439] on span "Submit" at bounding box center [891, 435] width 34 height 14
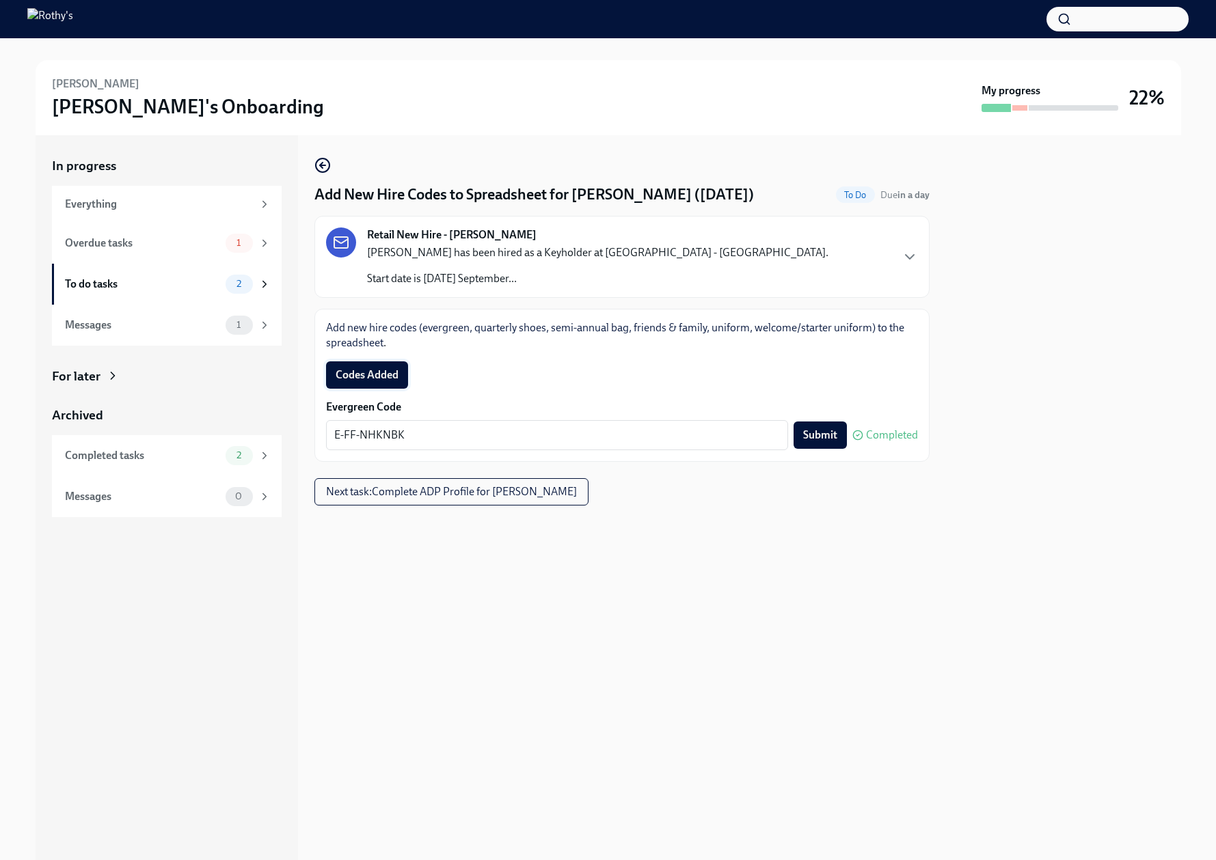
click at [360, 371] on span "Codes Added" at bounding box center [366, 375] width 63 height 14
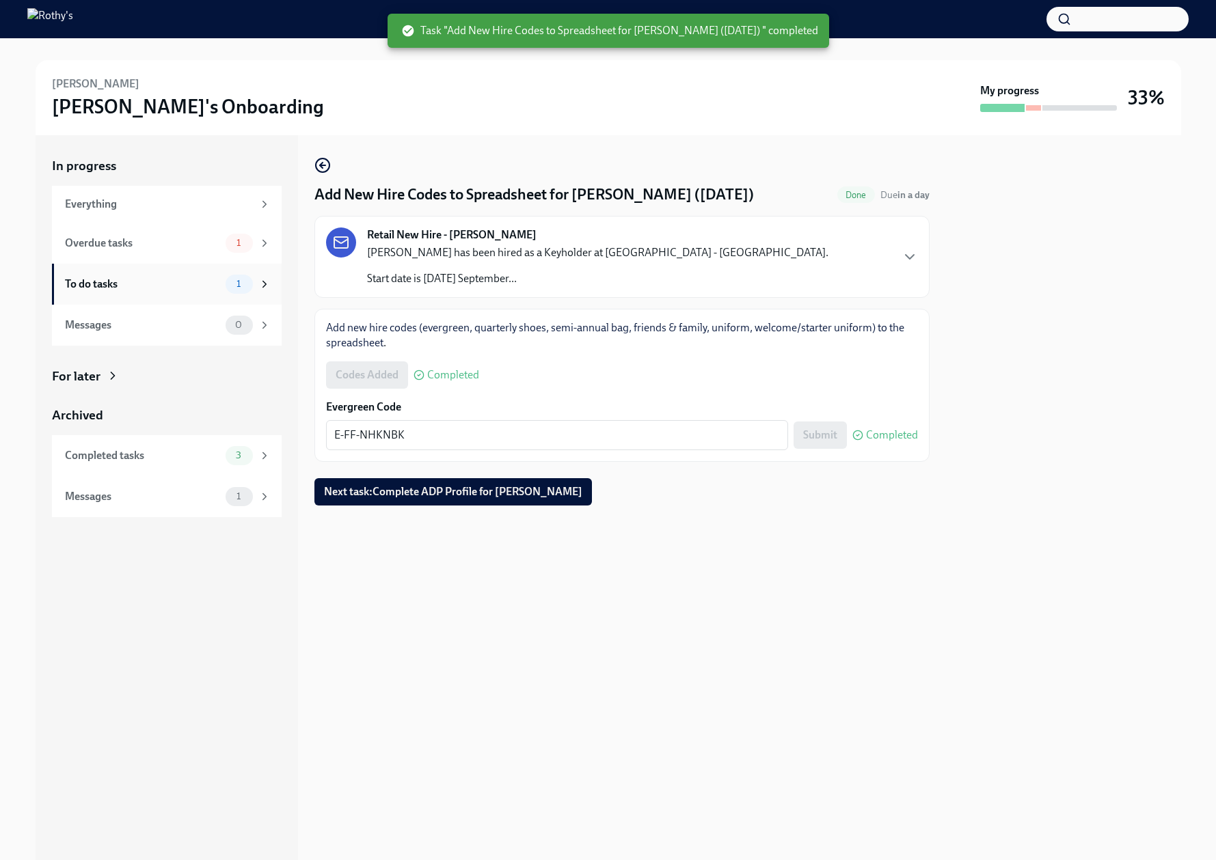
click at [179, 279] on div "To do tasks" at bounding box center [142, 284] width 155 height 15
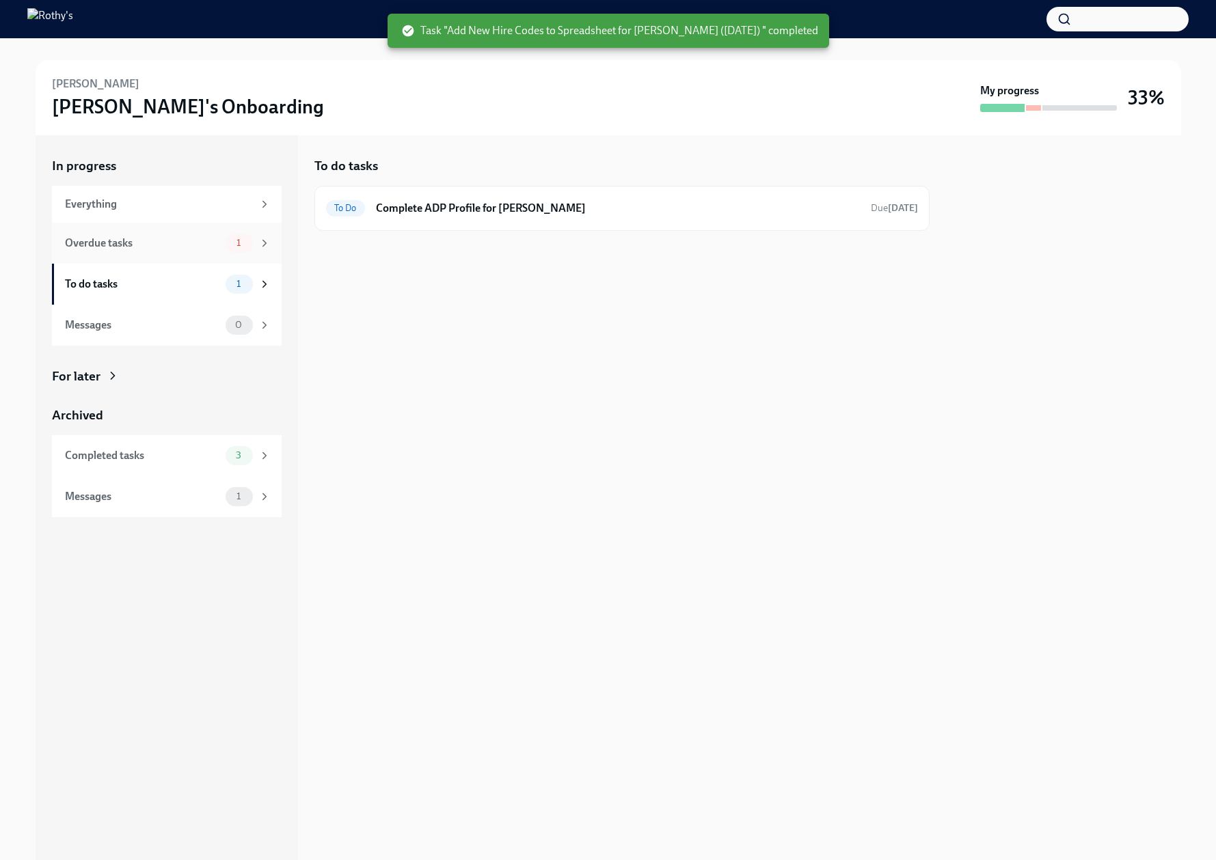
click at [193, 243] on div "Overdue tasks" at bounding box center [142, 243] width 155 height 15
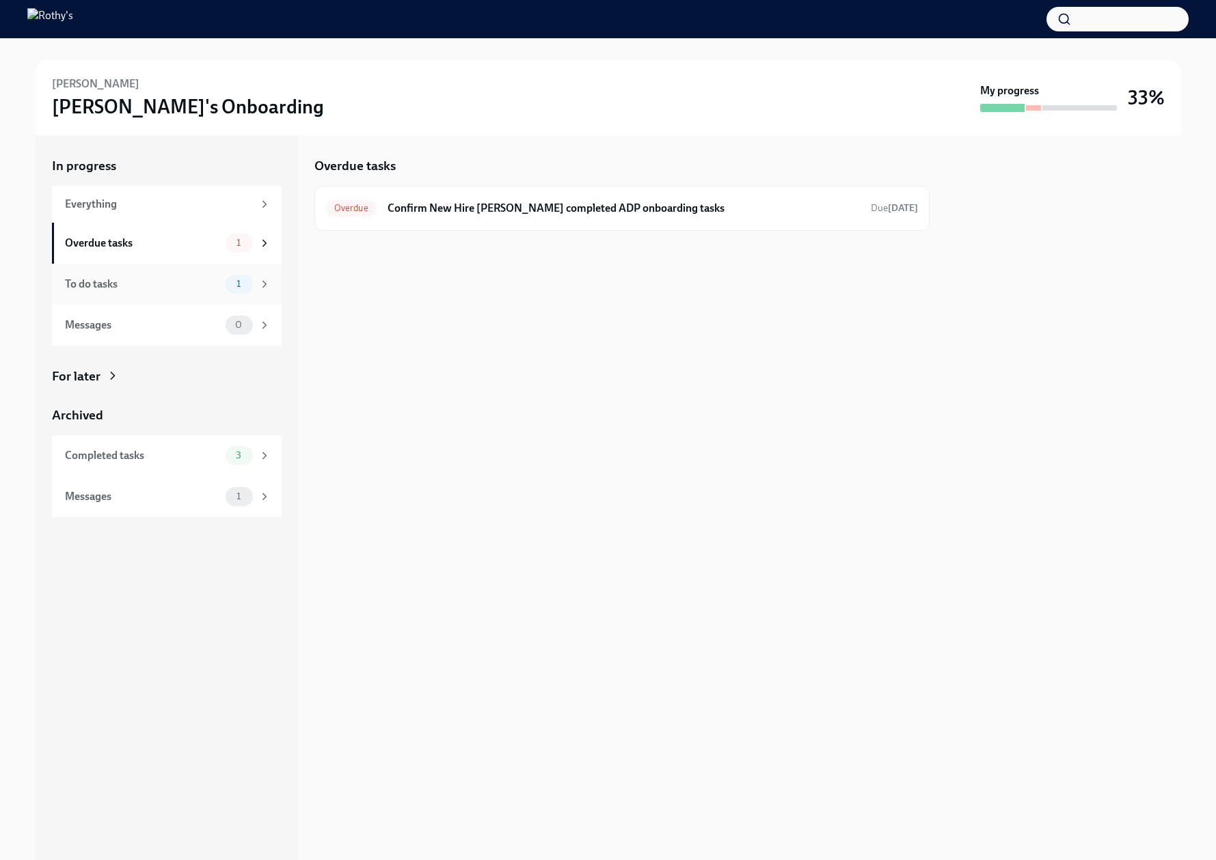
click at [200, 277] on div "To do tasks" at bounding box center [142, 284] width 155 height 15
click at [480, 198] on div "To Do Complete ADP Profile for [PERSON_NAME] Due [DATE]" at bounding box center [622, 208] width 592 height 22
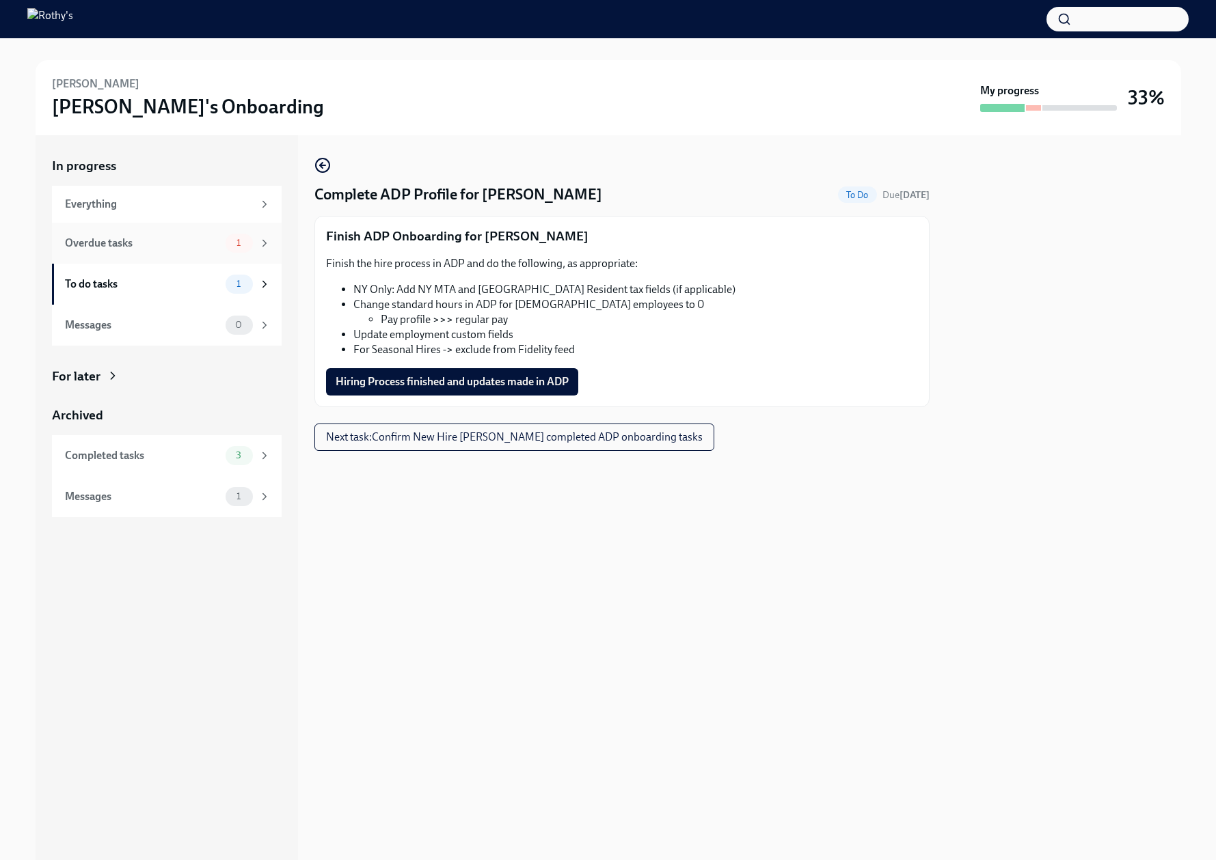
click at [144, 254] on div "Overdue tasks 1" at bounding box center [167, 243] width 230 height 41
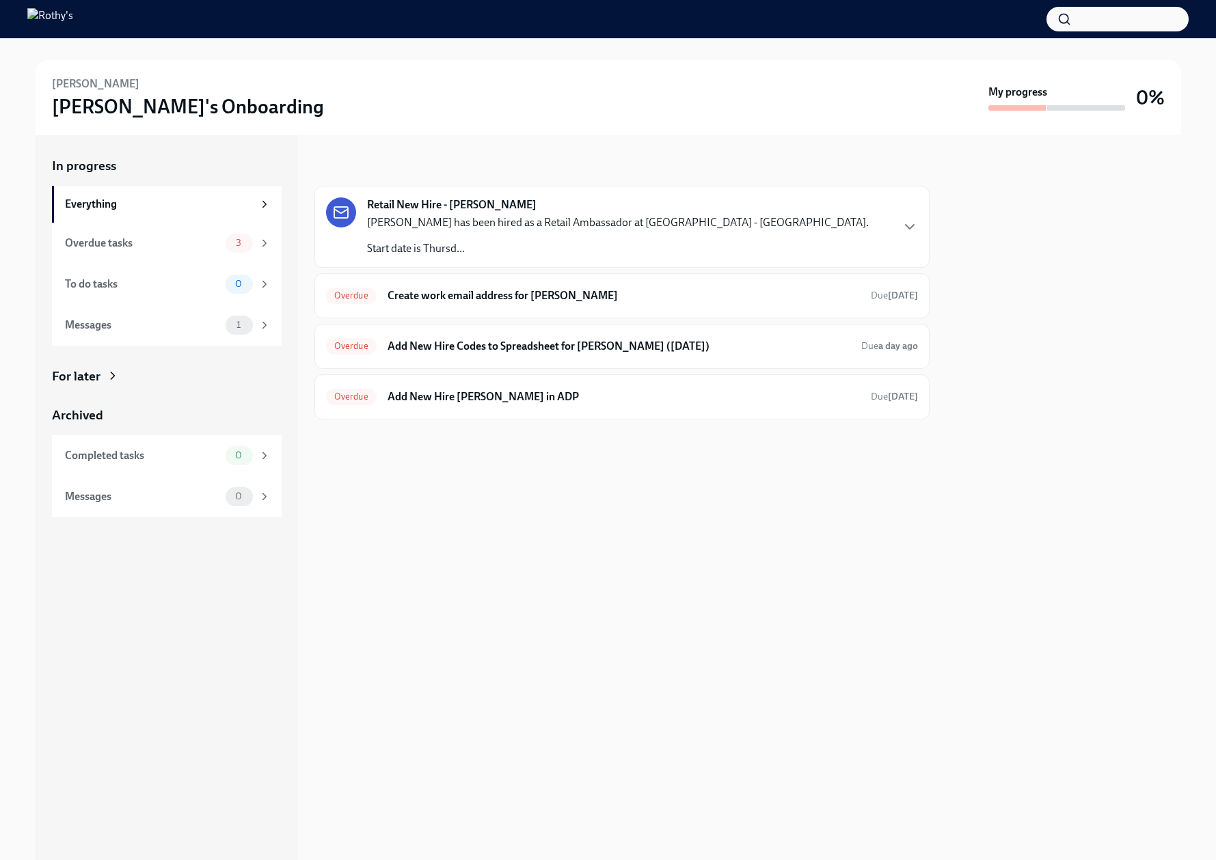
click at [896, 234] on div "Retail New Hire - [PERSON_NAME] [PERSON_NAME] has been hired as a Retail Ambass…" at bounding box center [622, 226] width 592 height 59
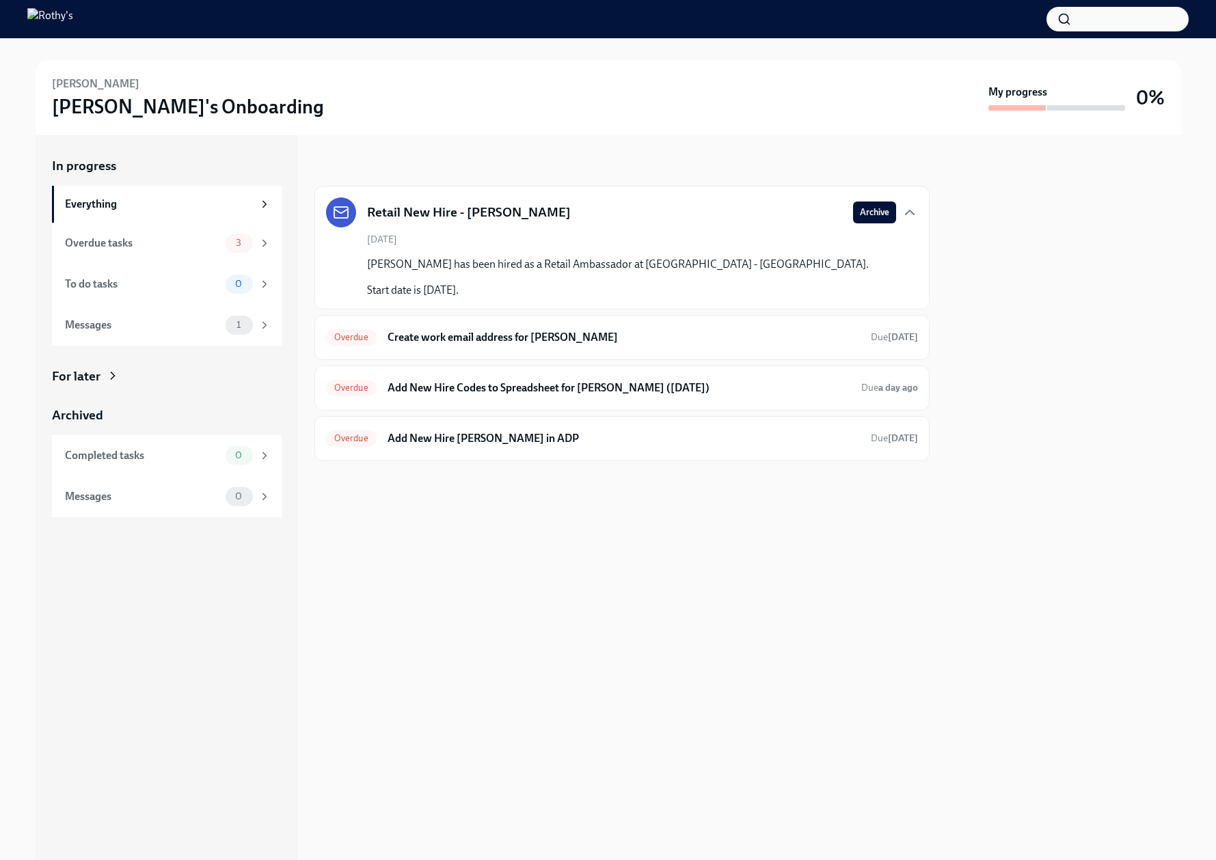
click at [1049, 389] on div at bounding box center [1063, 497] width 235 height 725
click at [504, 327] on div "Overdue Create work email address for Olu Obikoya Due 13 days ago" at bounding box center [622, 338] width 592 height 22
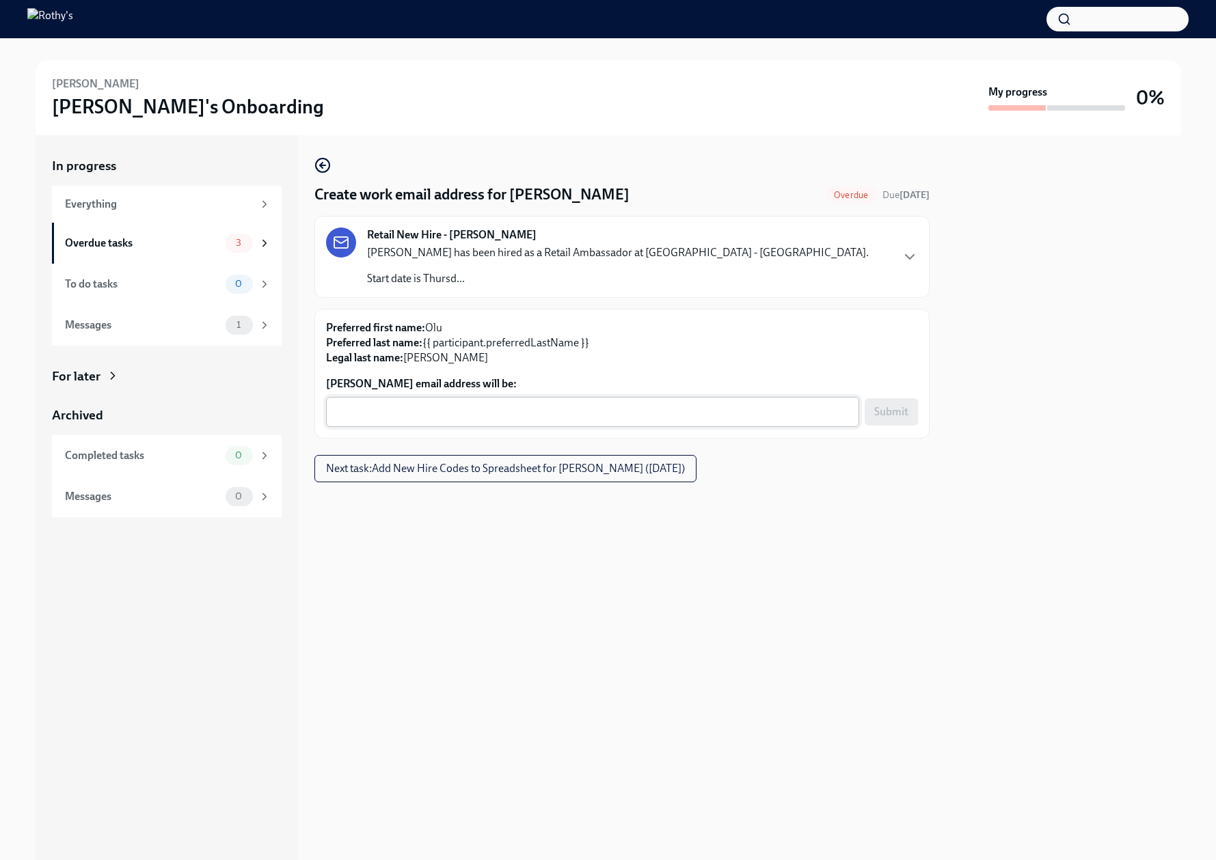
click at [489, 412] on textarea "Olu Obikoya's email address will be:" at bounding box center [592, 412] width 517 height 16
paste textarea "OLUWASEUNOBIKOYA@rothys.com"
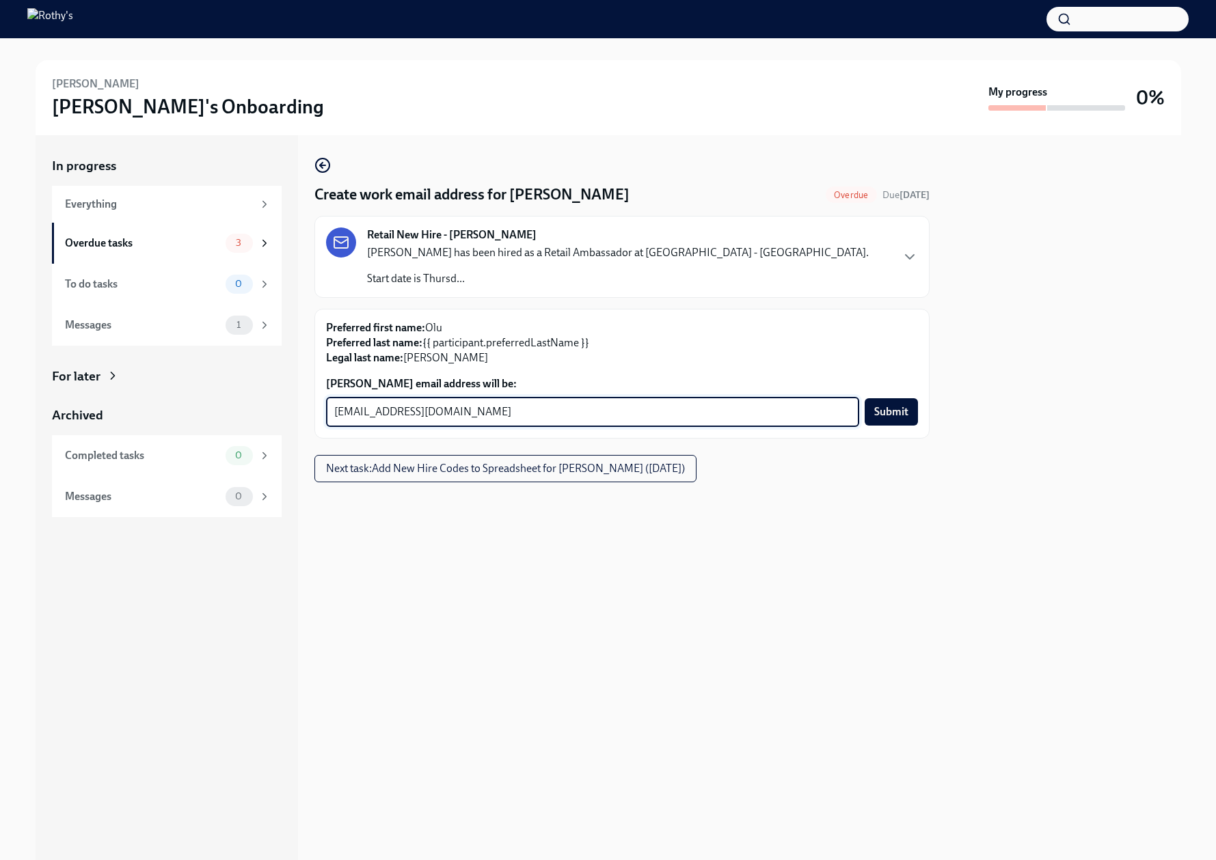
paste textarea "B6DO58R0V"
paste textarea "001288"
drag, startPoint x: 620, startPoint y: 412, endPoint x: 573, endPoint y: 412, distance: 47.1
click at [573, 412] on textarea "OLUWASEUNOBIKOYA@rothys.comB6DO58R0V///001288" at bounding box center [592, 412] width 517 height 16
drag, startPoint x: 593, startPoint y: 411, endPoint x: 507, endPoint y: 409, distance: 86.1
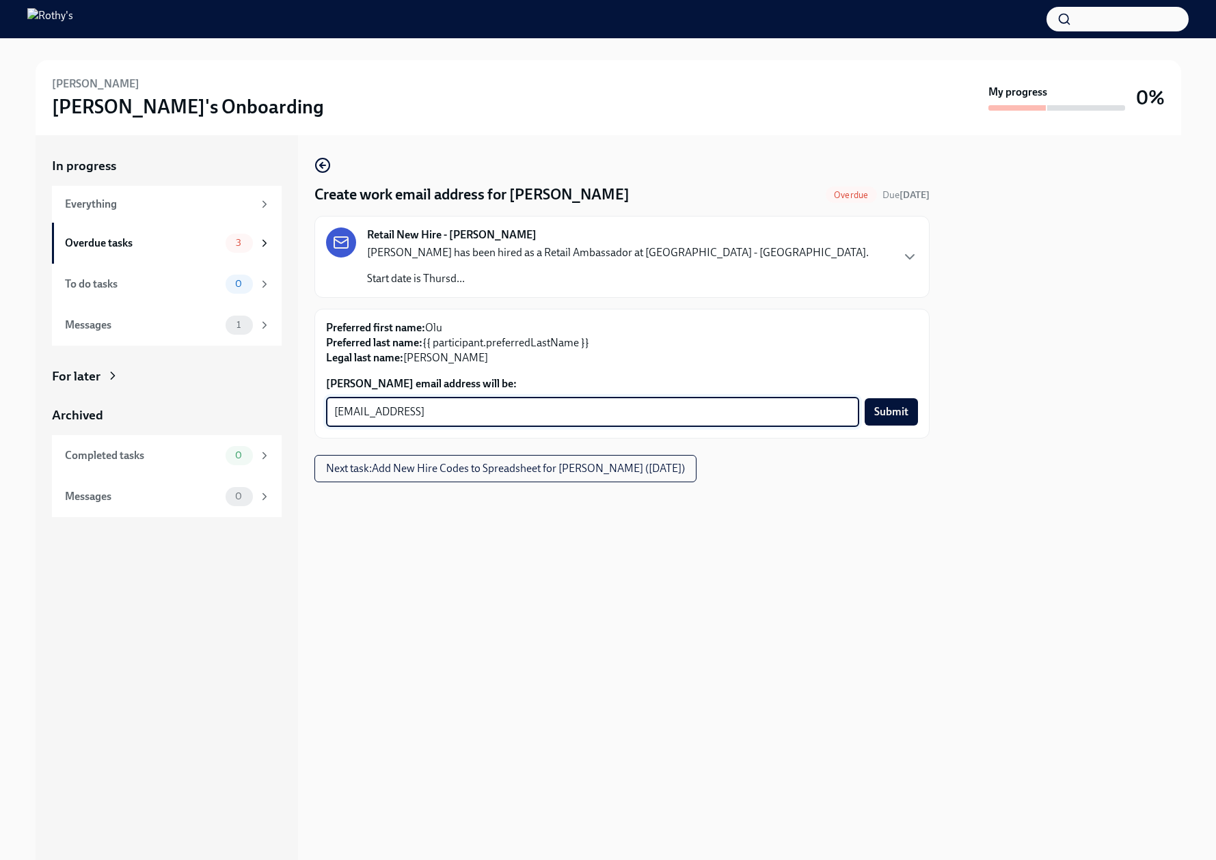
click at [507, 409] on textarea "OLUWASEUNOBIKOYA@rothys.comB6DO58R0V" at bounding box center [592, 412] width 517 height 16
type textarea "OLUWASEUNOBIKOYA@rothys.com"
click at [890, 409] on span "Submit" at bounding box center [891, 412] width 34 height 14
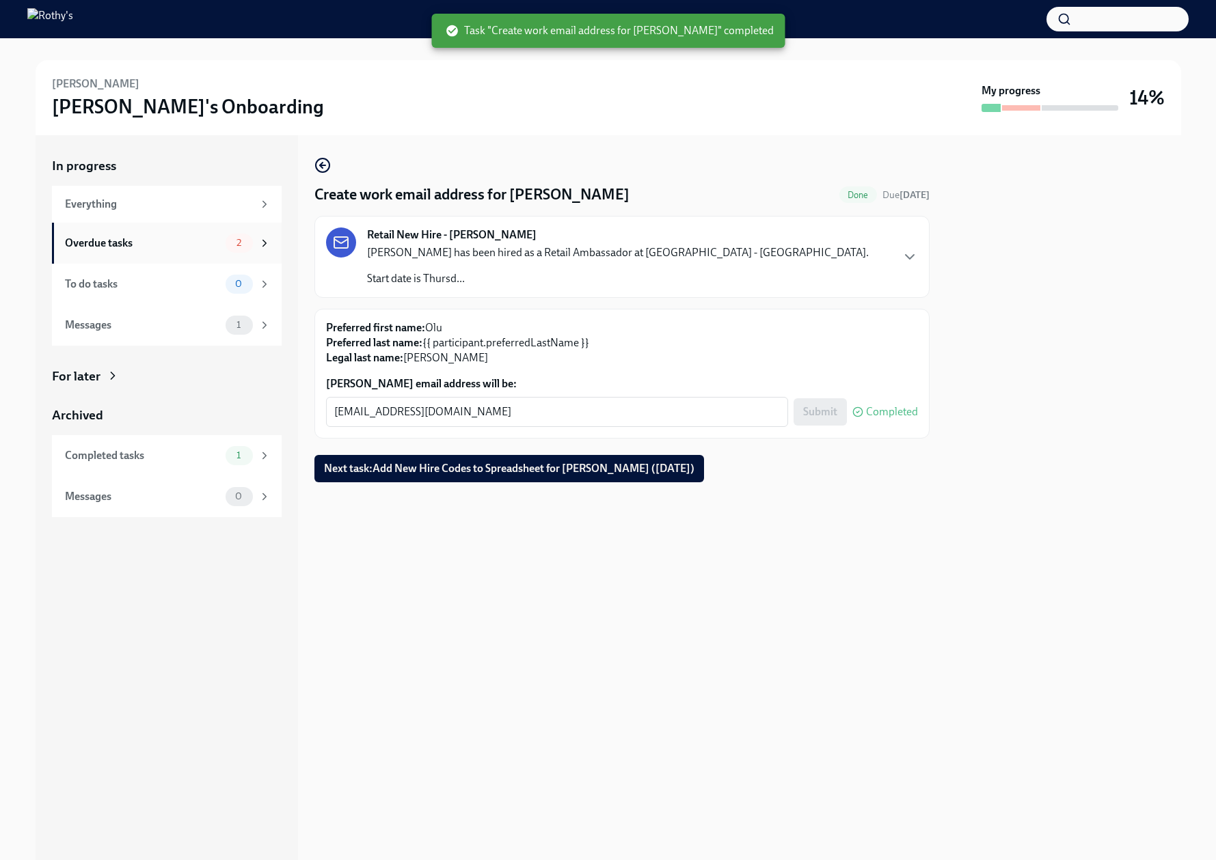
click at [172, 239] on div "Overdue tasks" at bounding box center [142, 243] width 155 height 15
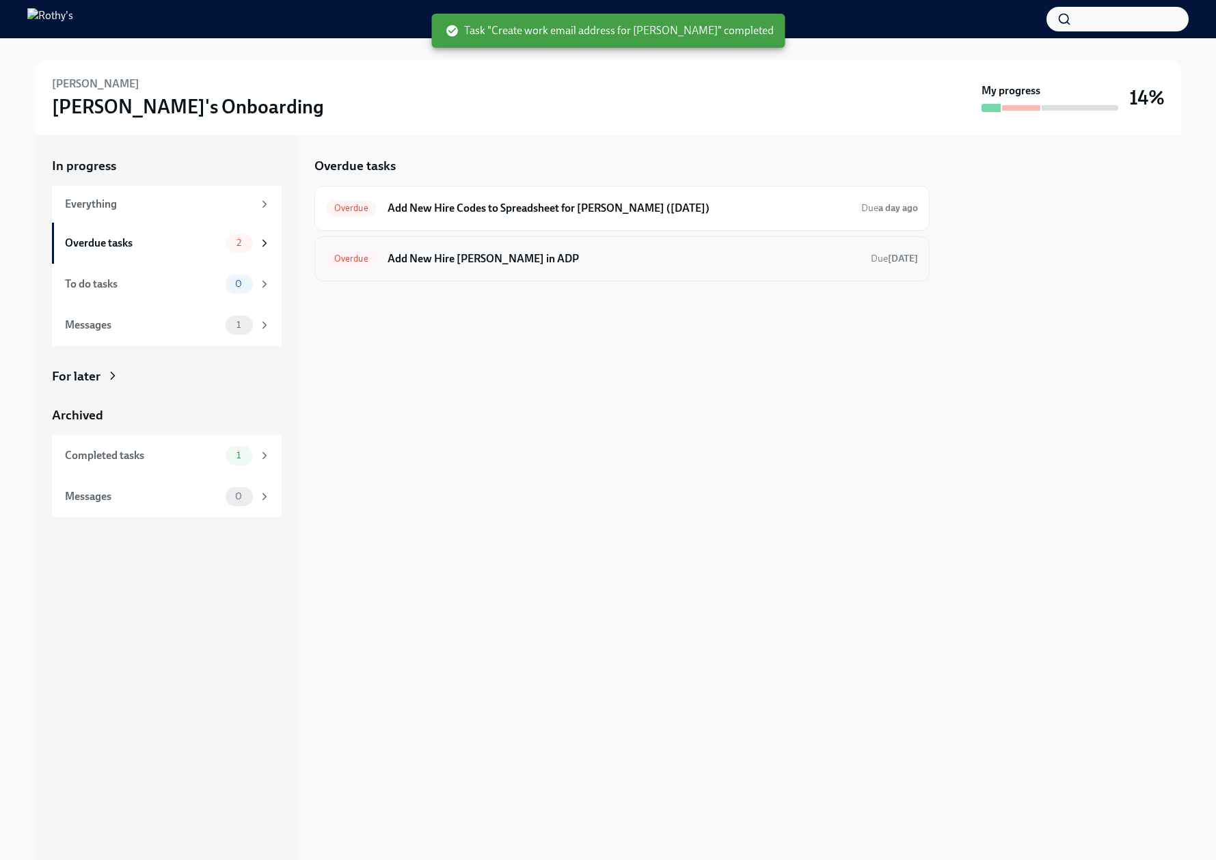
click at [495, 258] on h6 "Add New Hire Olu Obikoya in ADP" at bounding box center [623, 258] width 472 height 15
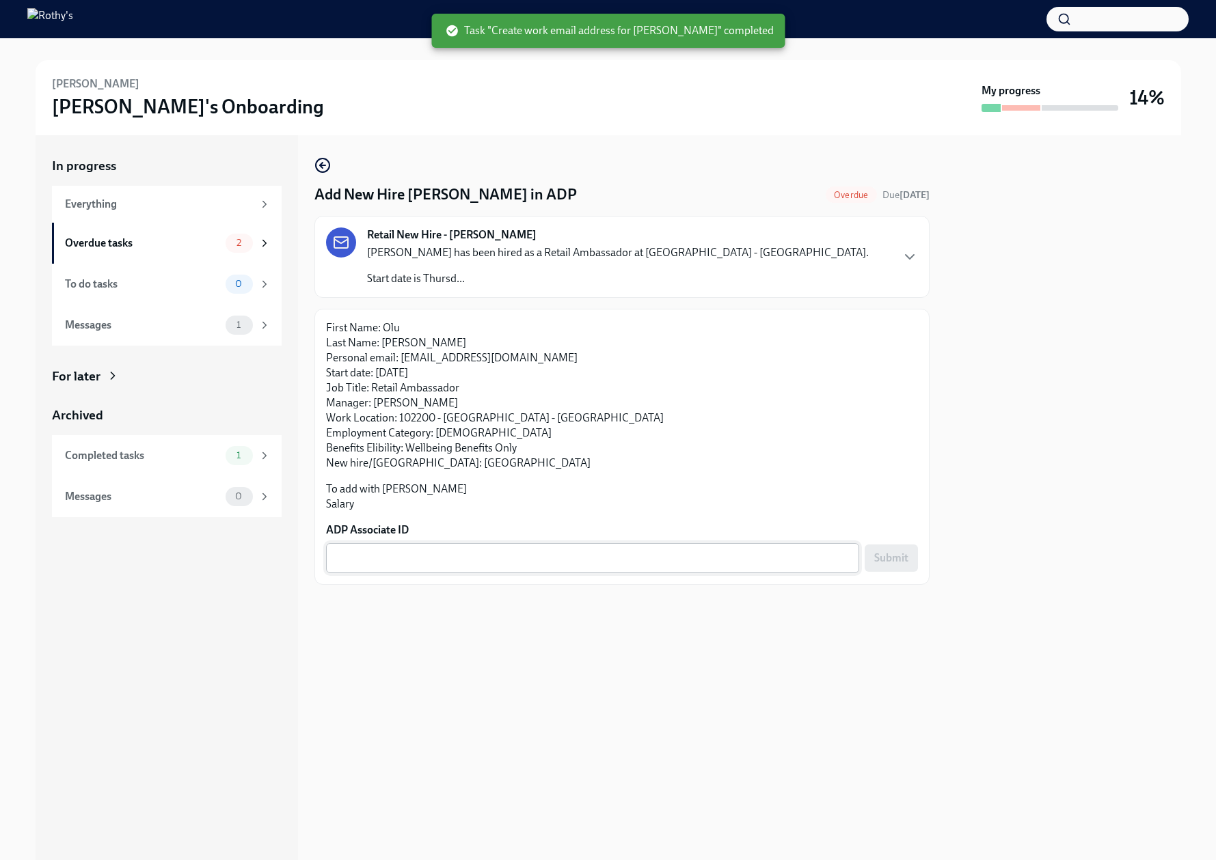
click at [429, 566] on textarea "ADP Associate ID" at bounding box center [592, 558] width 517 height 16
paste textarea "B6DO58R0V"
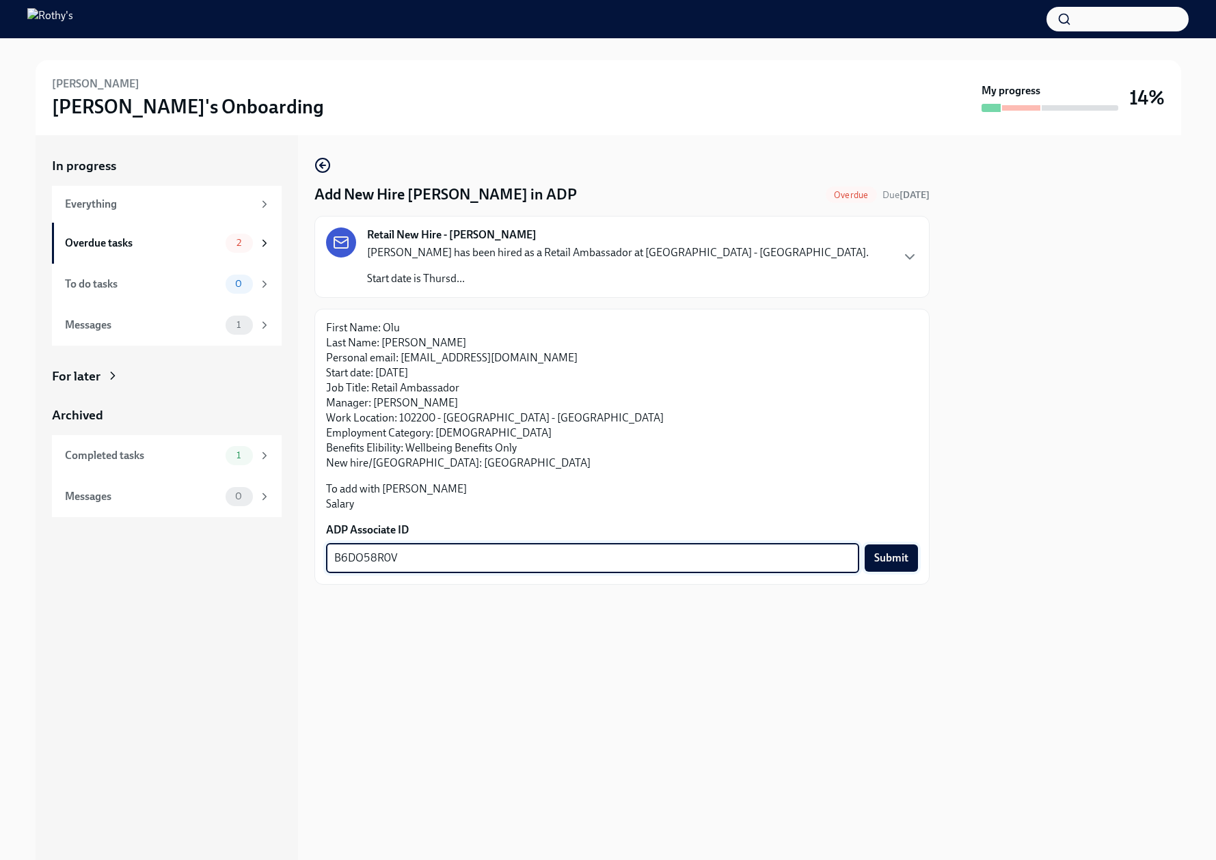
type textarea "B6DO58R0V"
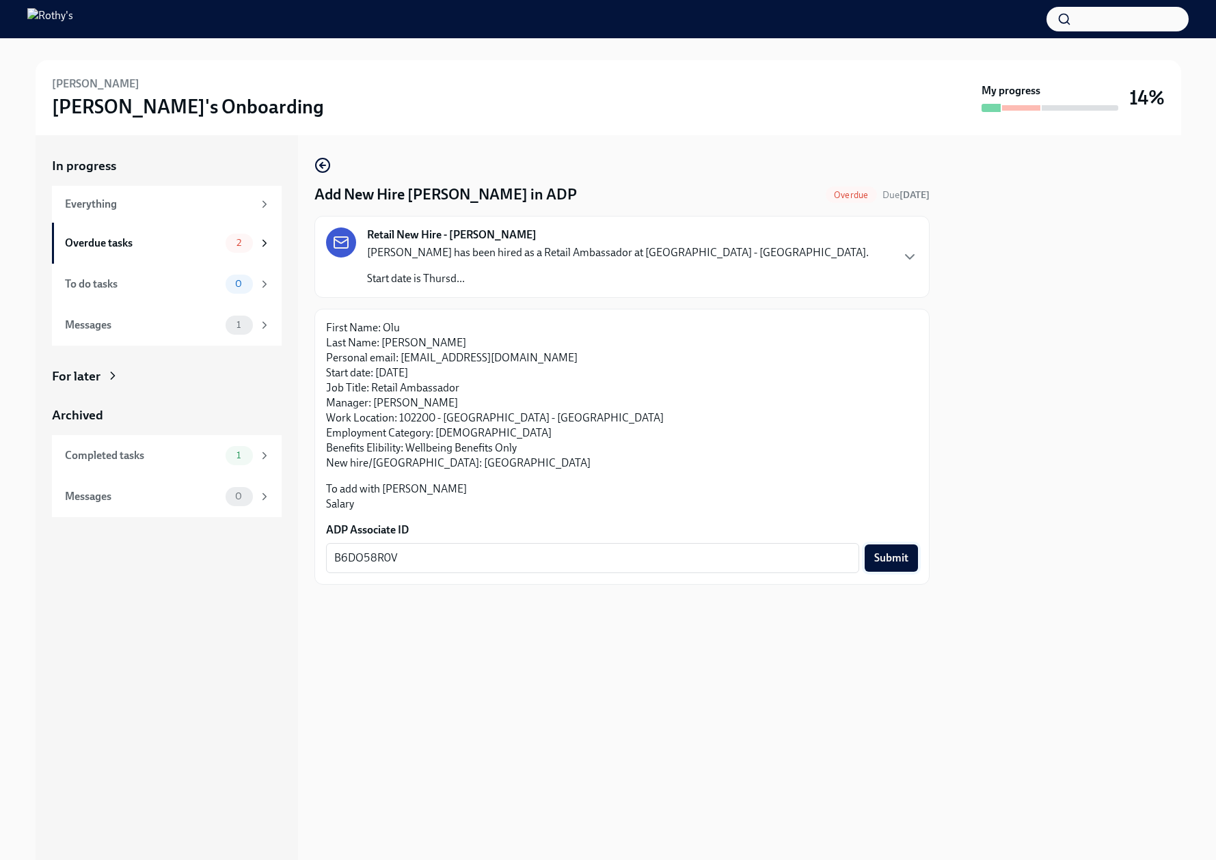
click at [890, 560] on span "Submit" at bounding box center [891, 558] width 34 height 14
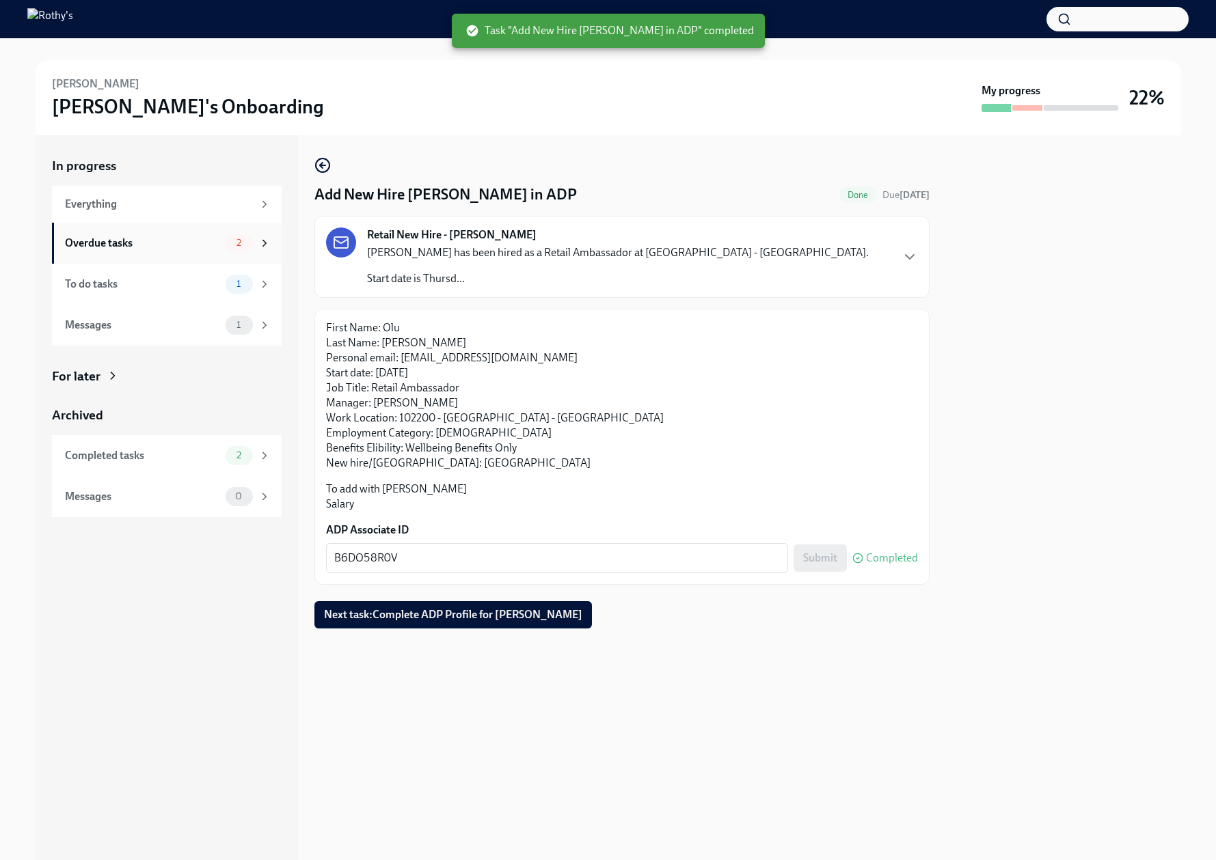
click at [205, 249] on div "Overdue tasks" at bounding box center [142, 243] width 155 height 15
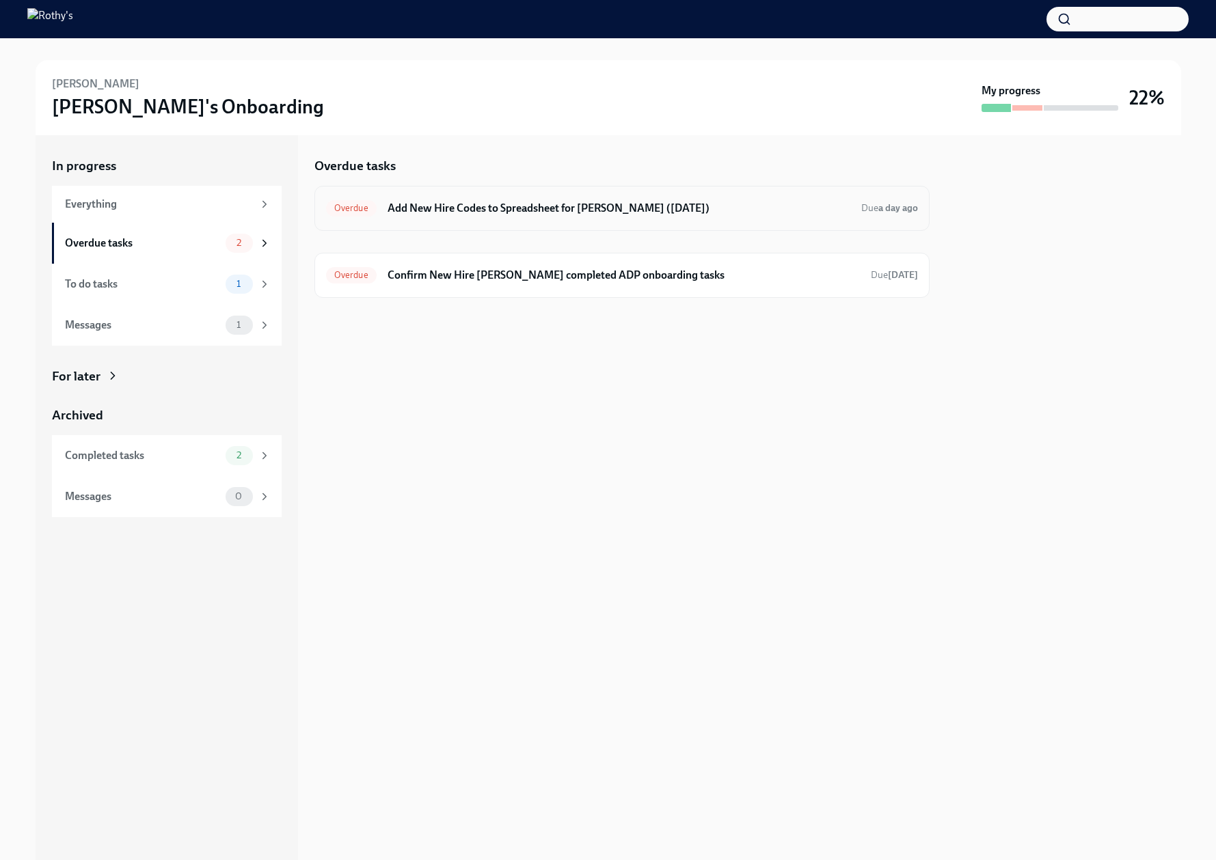
click at [502, 203] on h6 "Add New Hire Codes to Spreadsheet for Olu Obikoya (09/04/2025)" at bounding box center [618, 208] width 463 height 15
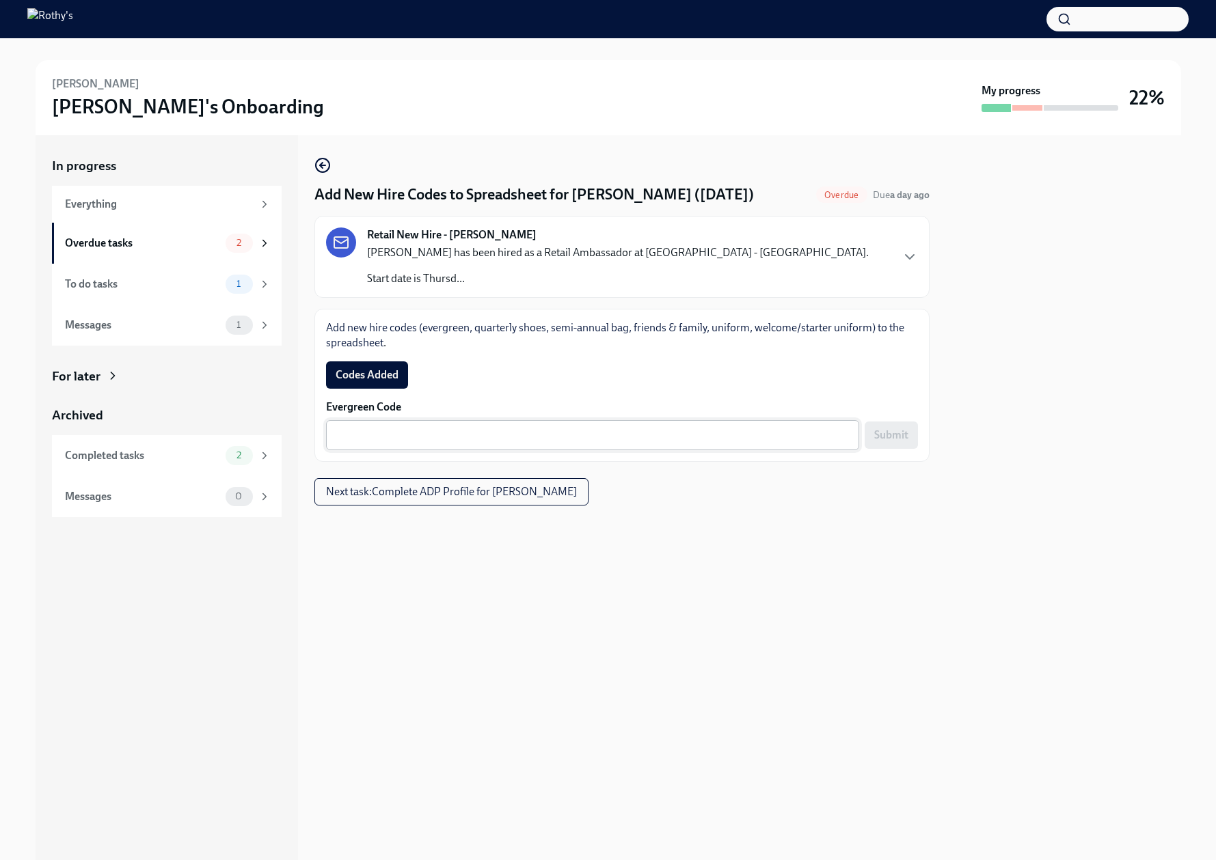
click at [709, 440] on textarea "Evergreen Code" at bounding box center [592, 435] width 517 height 16
paste textarea "E-FF-N7QJ52"
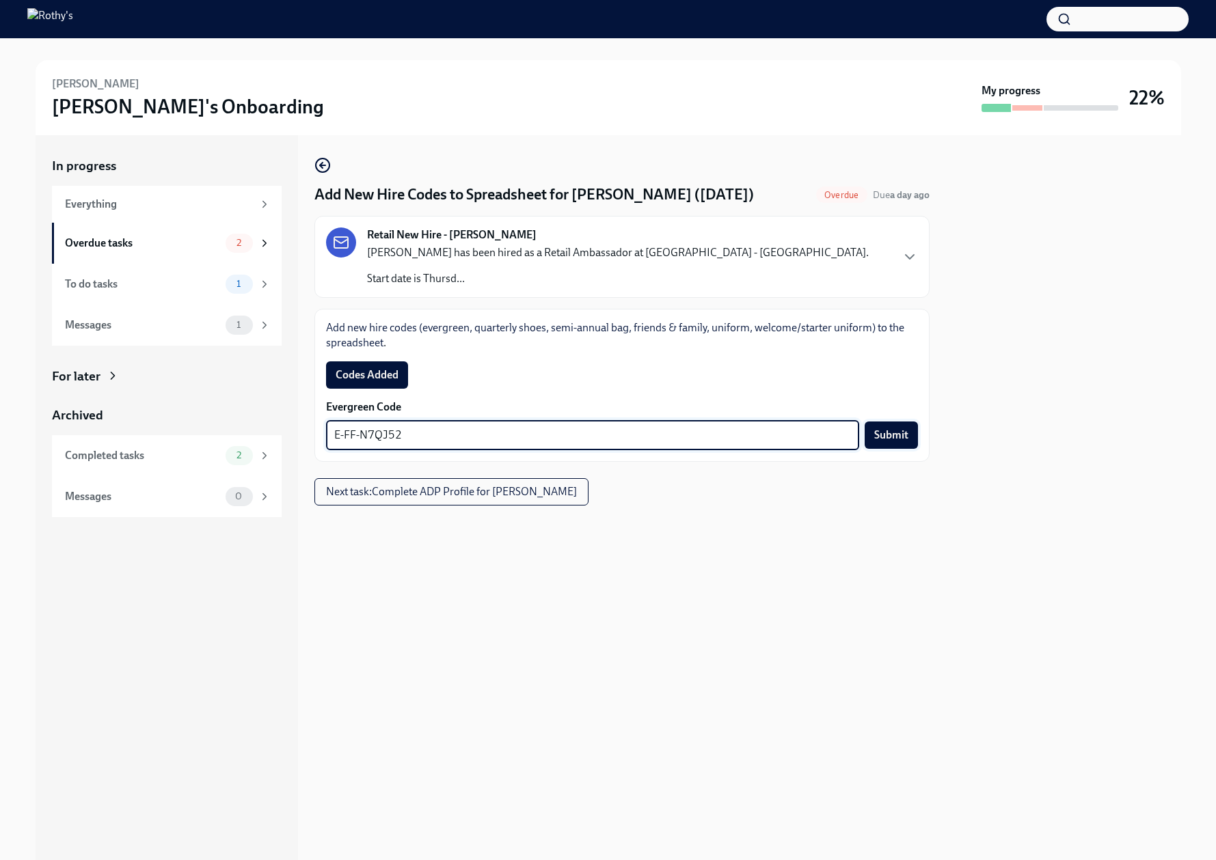
type textarea "E-FF-N7QJ52"
click at [896, 440] on span "Submit" at bounding box center [891, 435] width 34 height 14
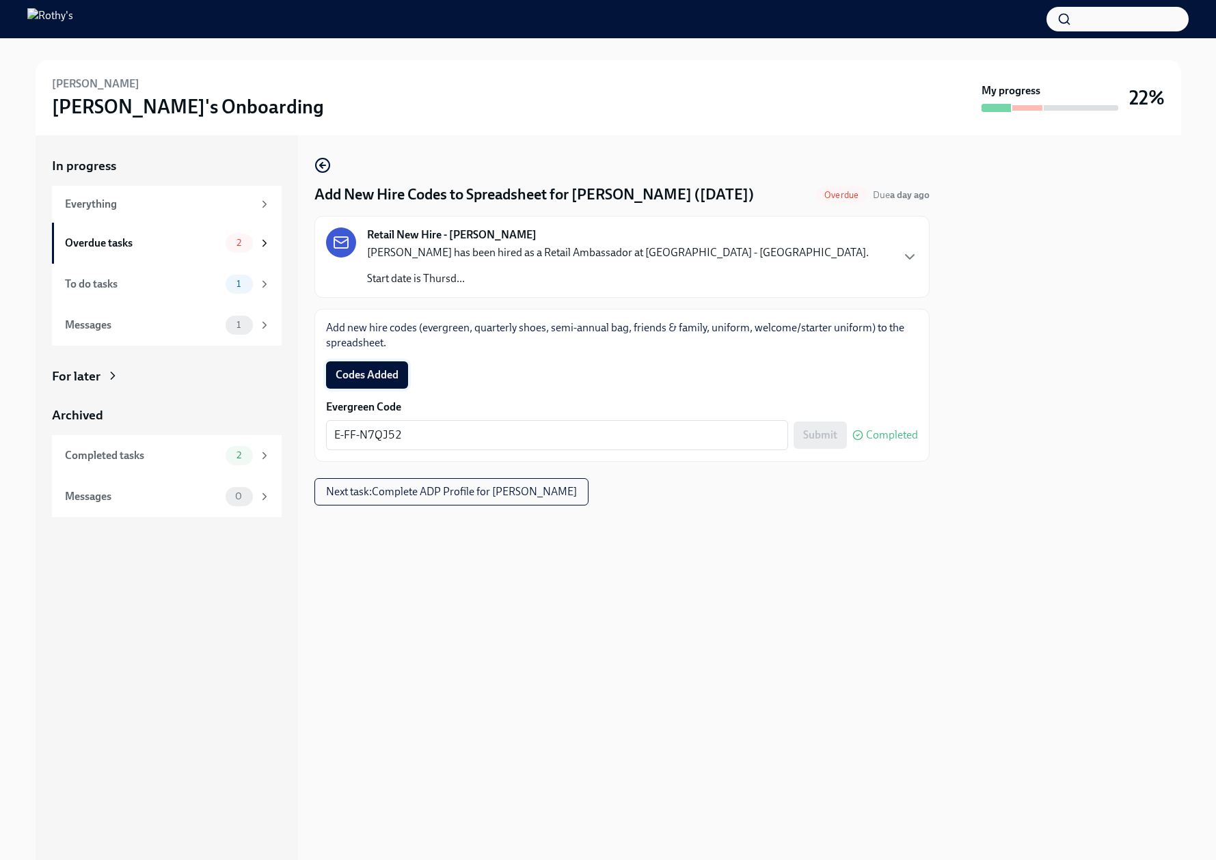
click at [365, 373] on span "Codes Added" at bounding box center [366, 375] width 63 height 14
